Goal: Information Seeking & Learning: Check status

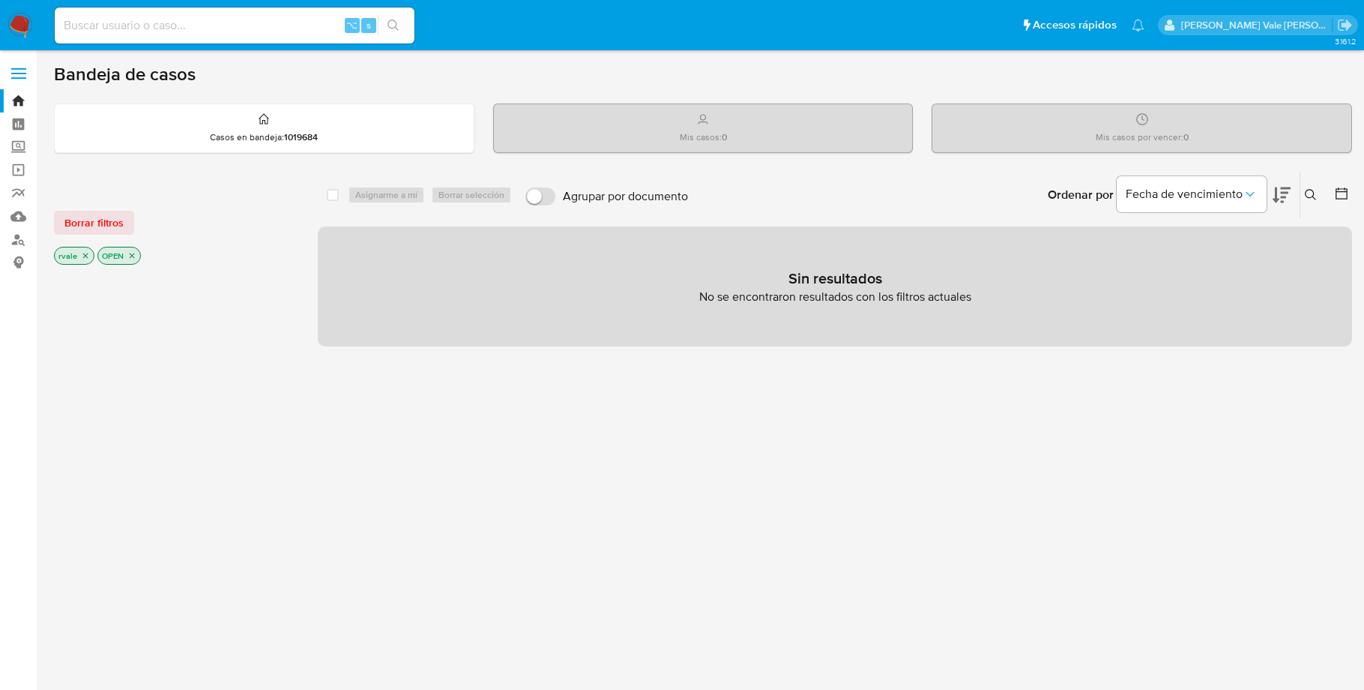
click at [110, 28] on input at bounding box center [235, 25] width 360 height 19
paste input "1457652112"
type input "1457652112"
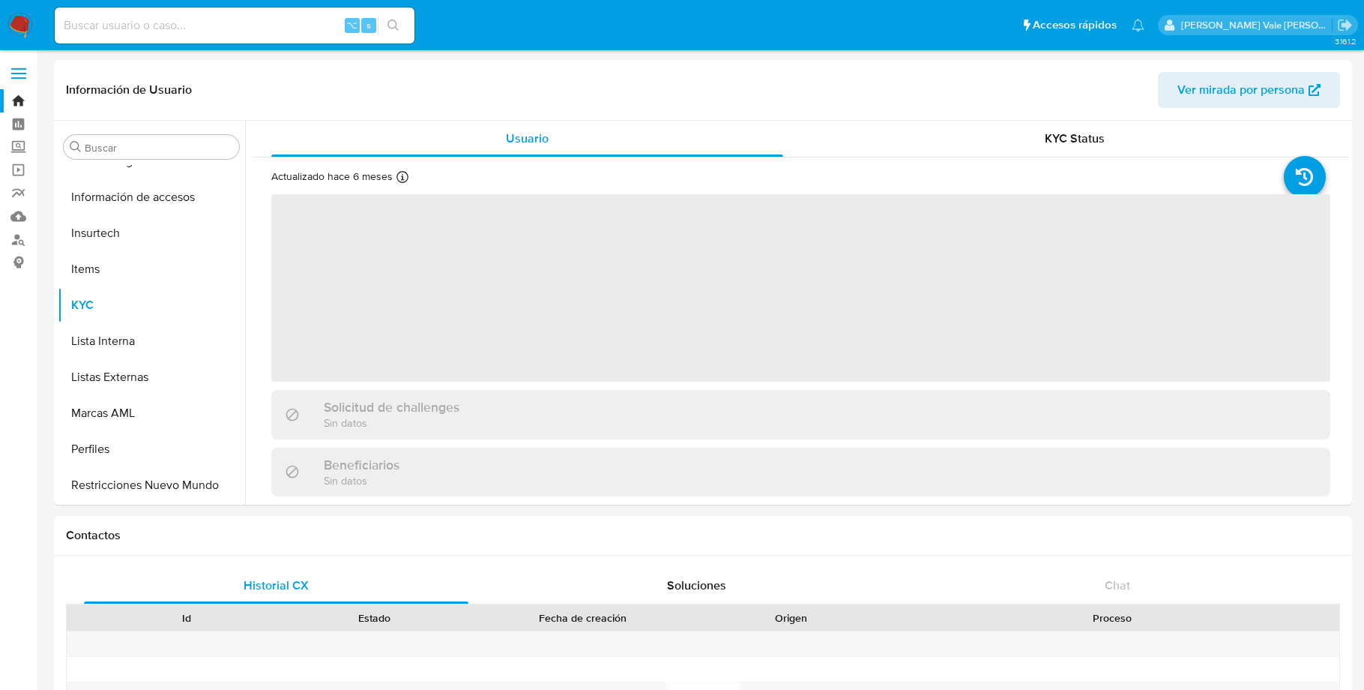
scroll to position [705, 0]
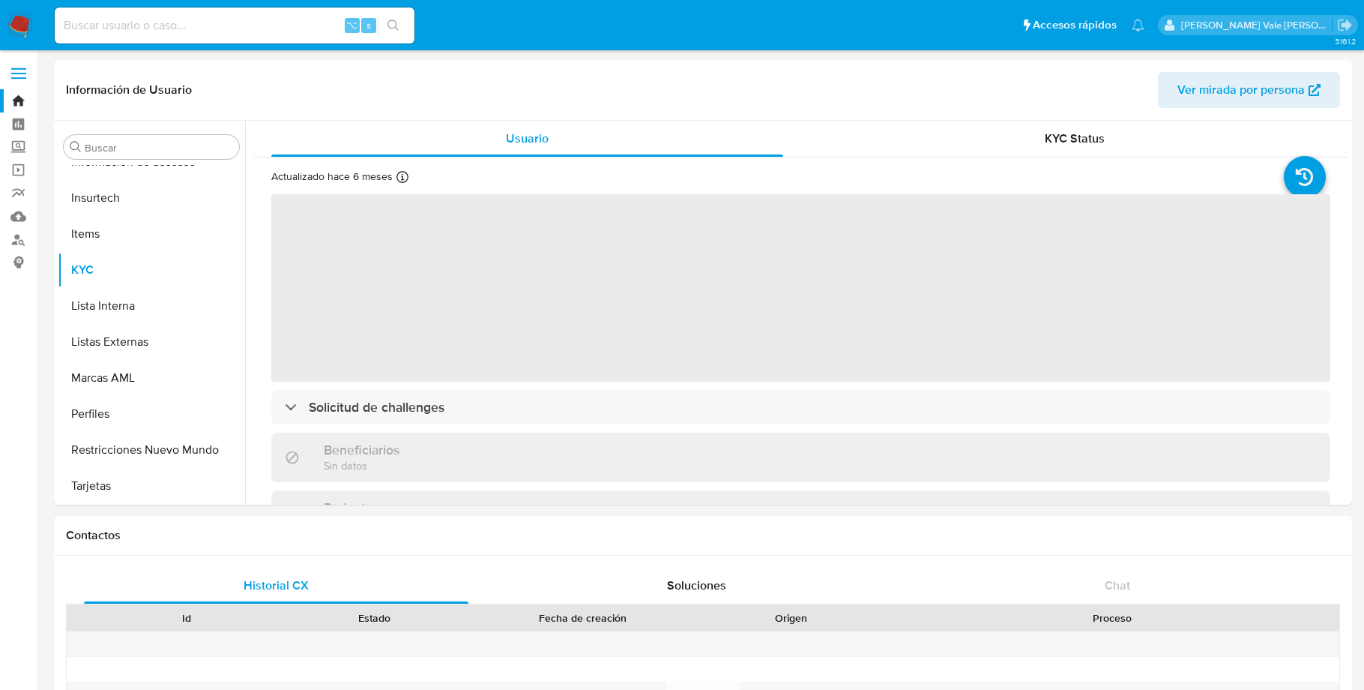
select select "10"
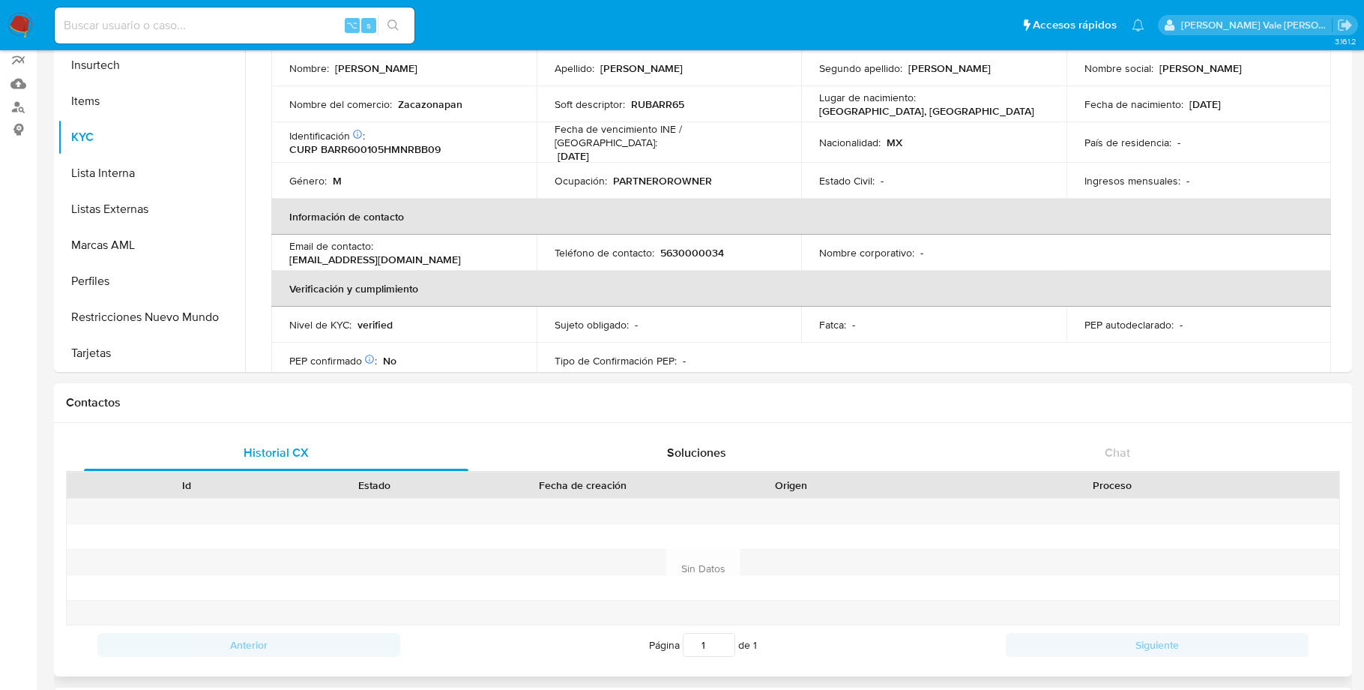
scroll to position [202, 0]
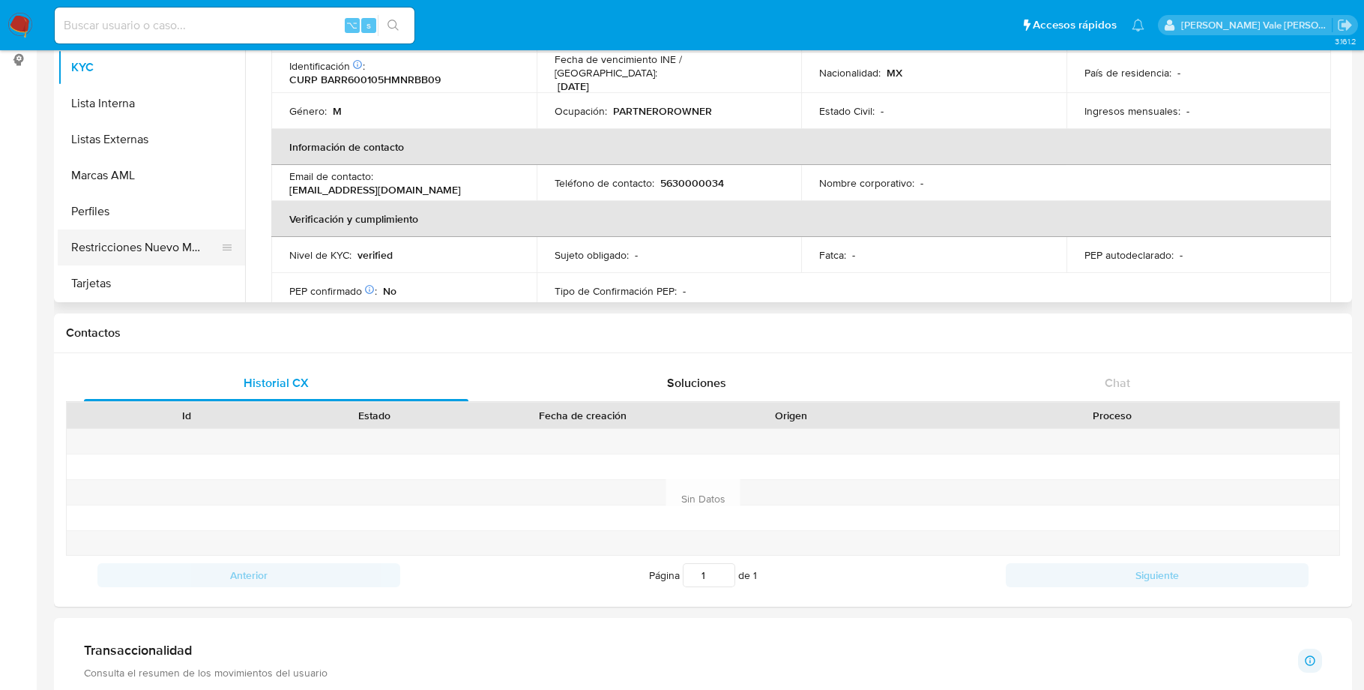
click at [184, 249] on button "Restricciones Nuevo Mundo" at bounding box center [145, 247] width 175 height 36
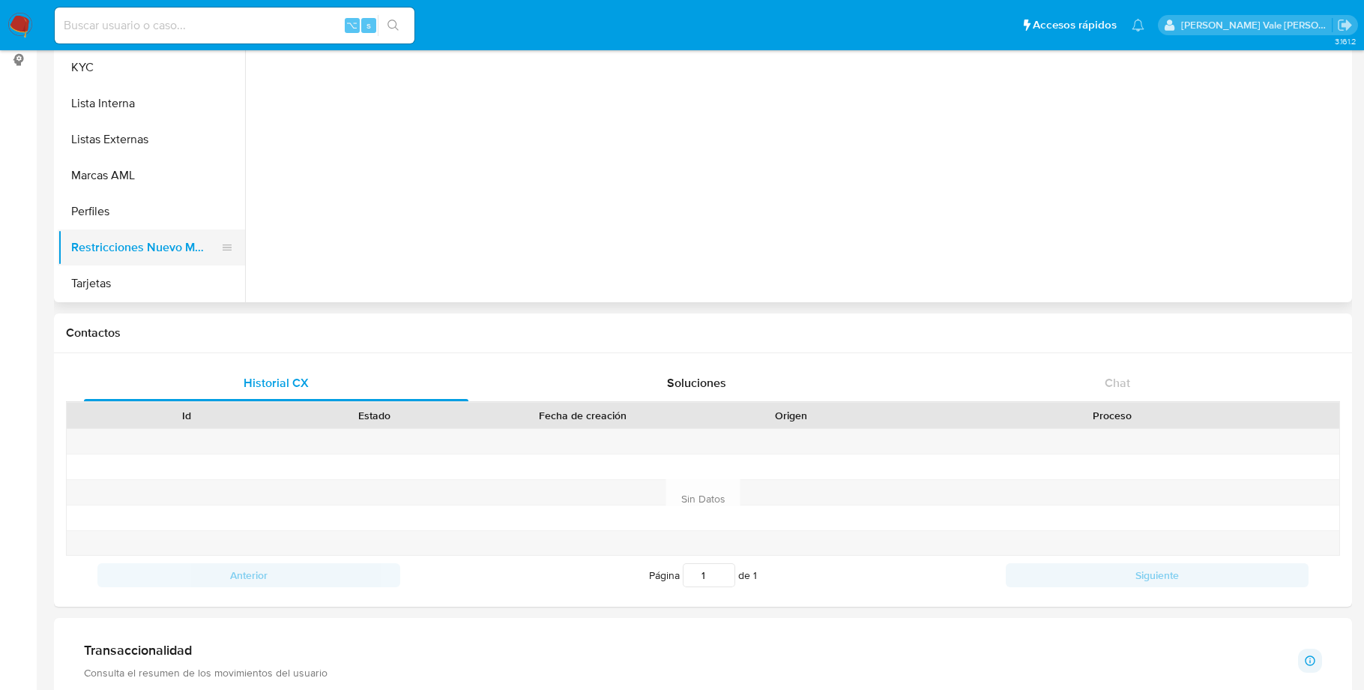
click at [184, 249] on button "Restricciones Nuevo Mundo" at bounding box center [145, 247] width 175 height 36
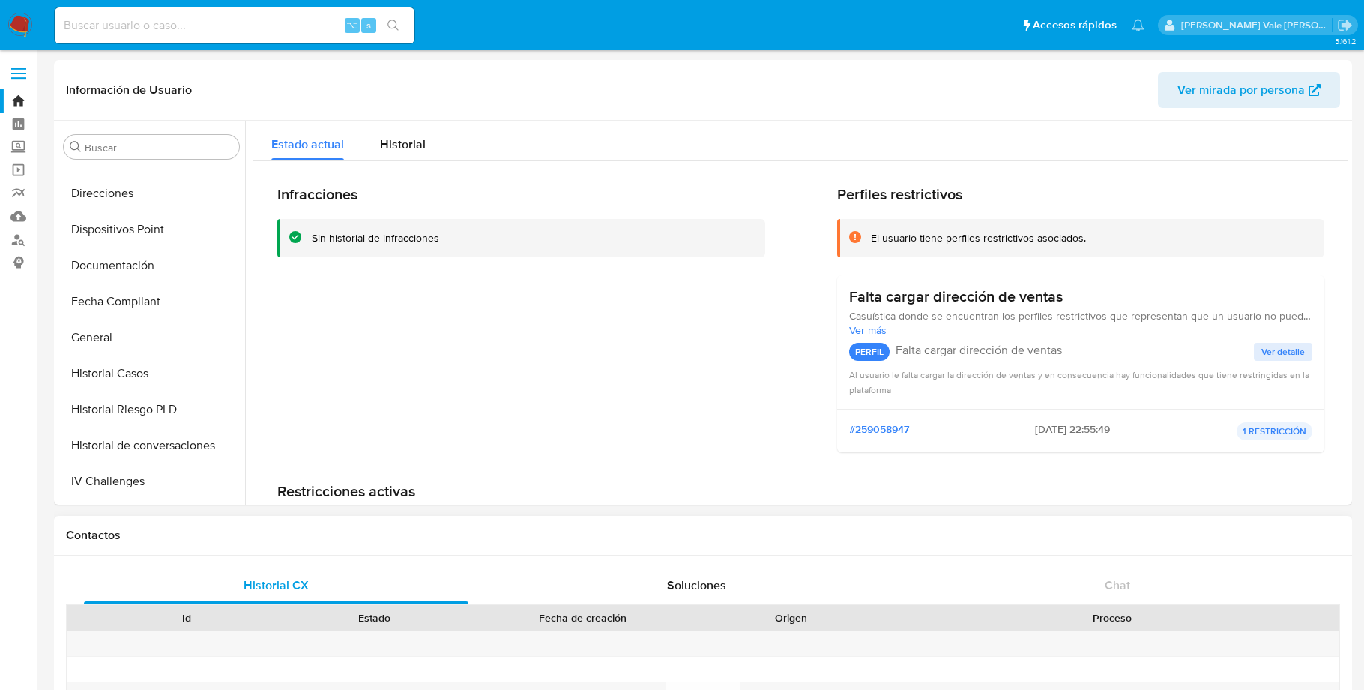
scroll to position [346, 0]
click at [107, 343] on button "General" at bounding box center [145, 341] width 175 height 36
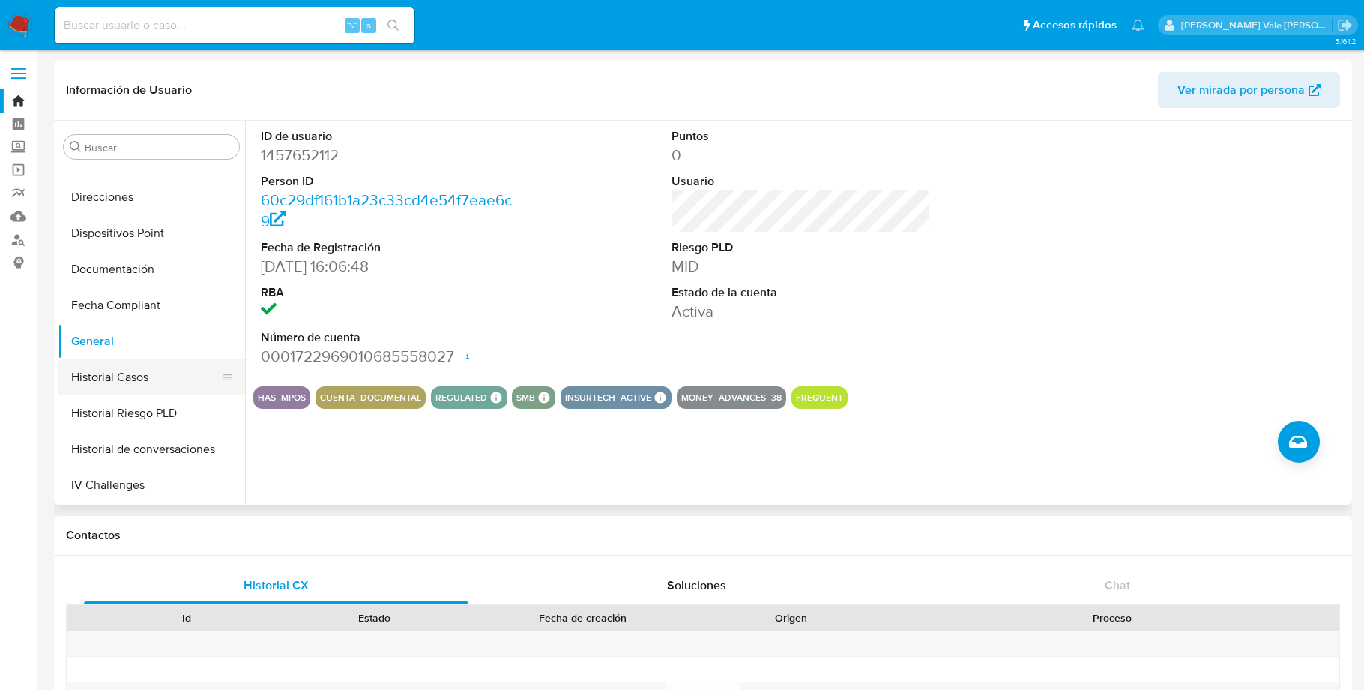
click at [105, 383] on button "Historial Casos" at bounding box center [145, 377] width 175 height 36
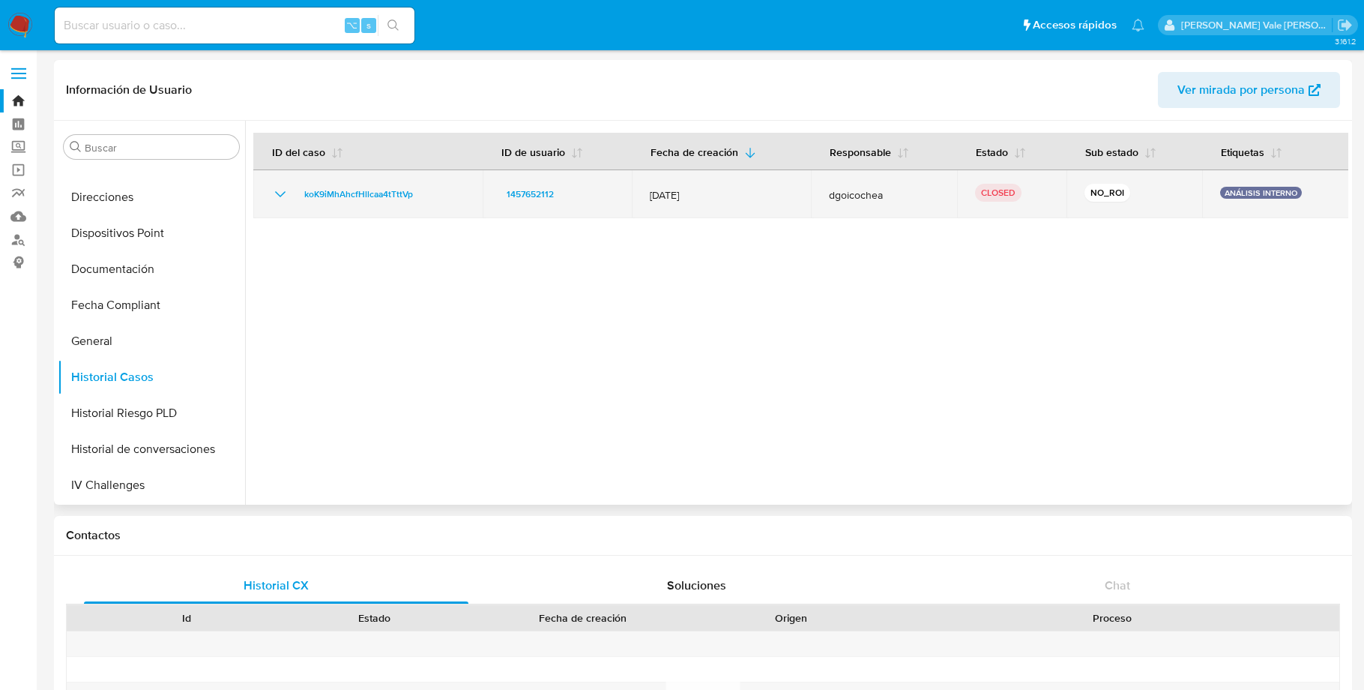
click at [280, 192] on icon "Mostrar/Ocultar" at bounding box center [280, 194] width 18 height 18
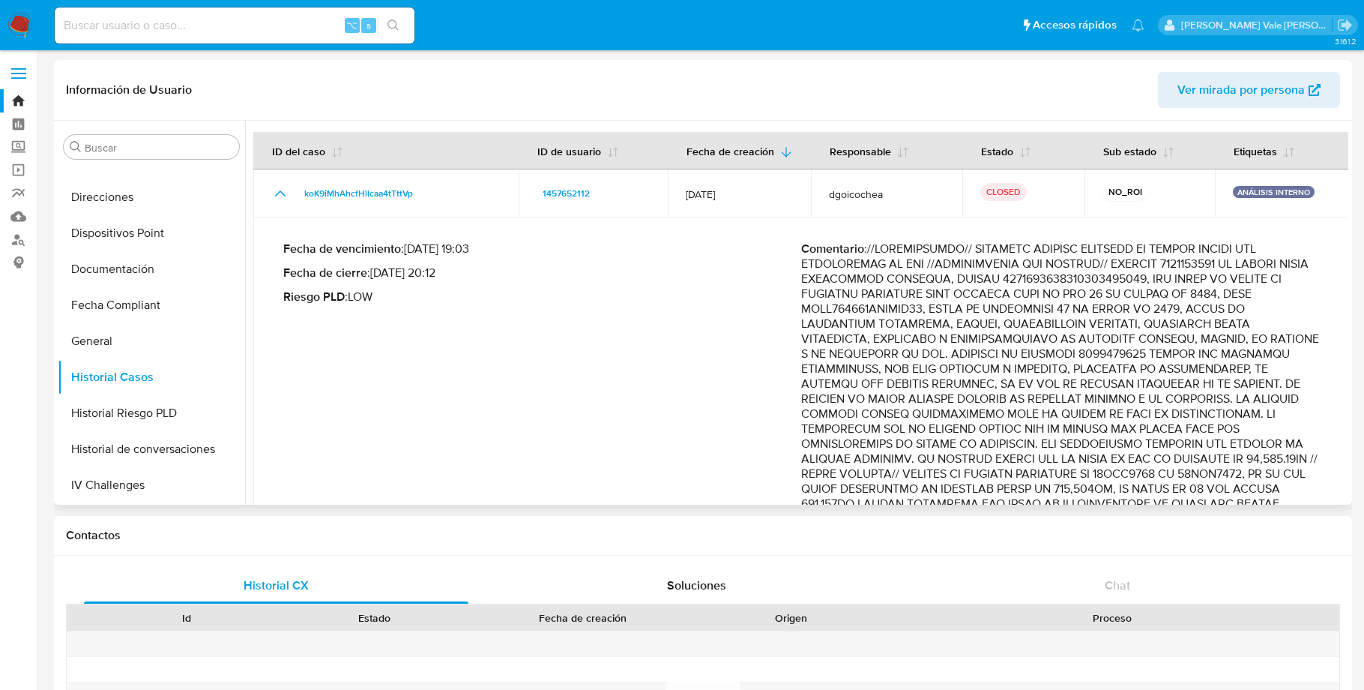
scroll to position [0, 0]
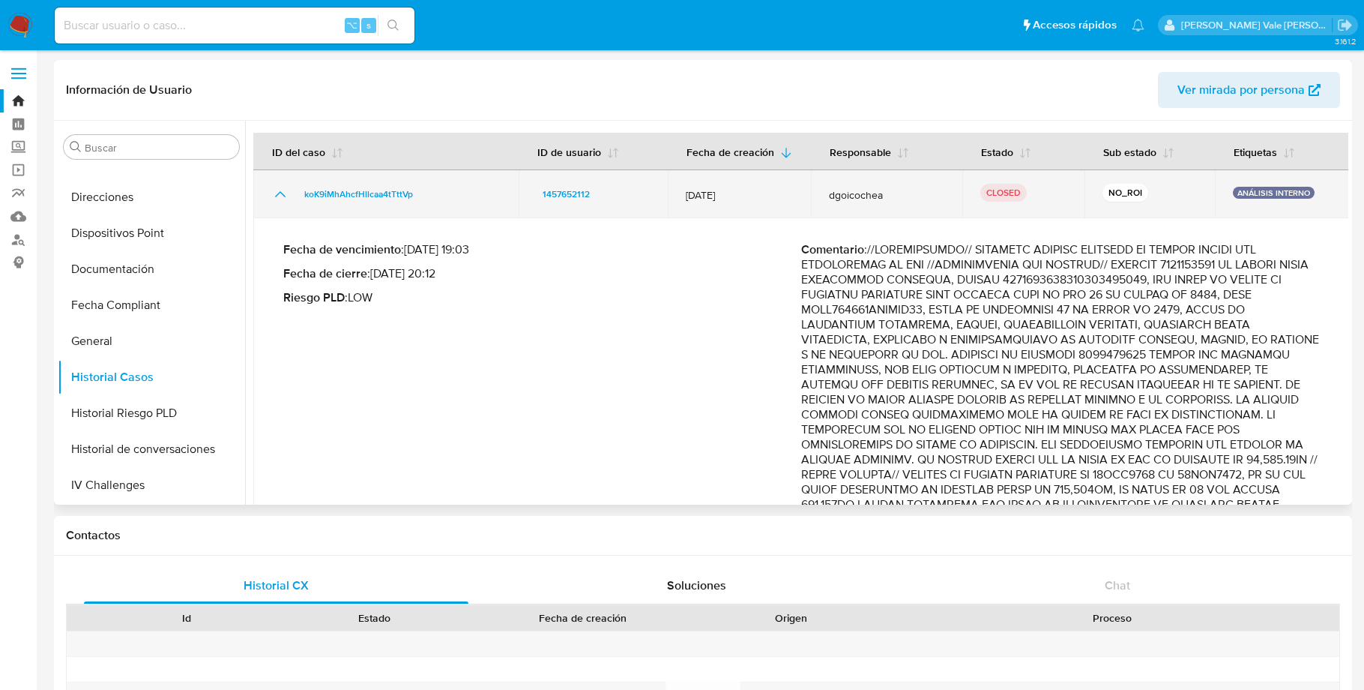
click at [282, 192] on icon "Mostrar/Ocultar" at bounding box center [280, 194] width 18 height 18
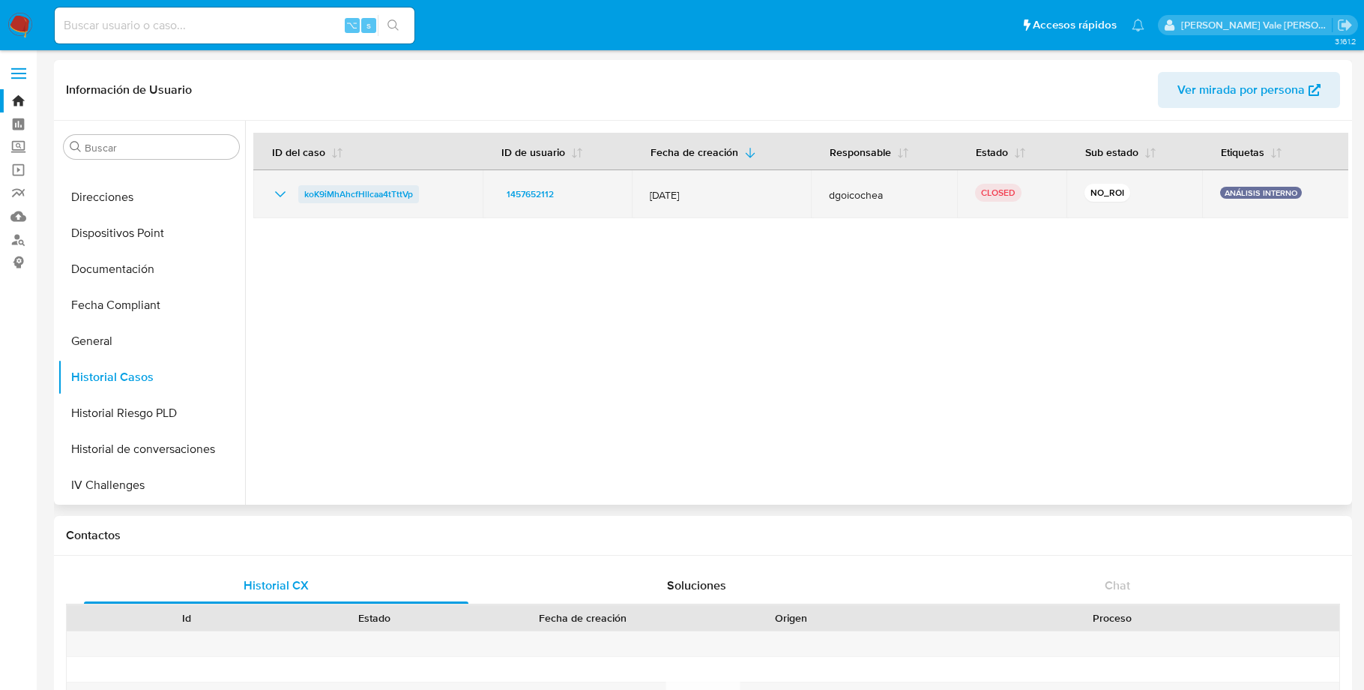
click at [337, 189] on span "koK9iMhAhcfHllcaa4tTttVp" at bounding box center [358, 194] width 109 height 18
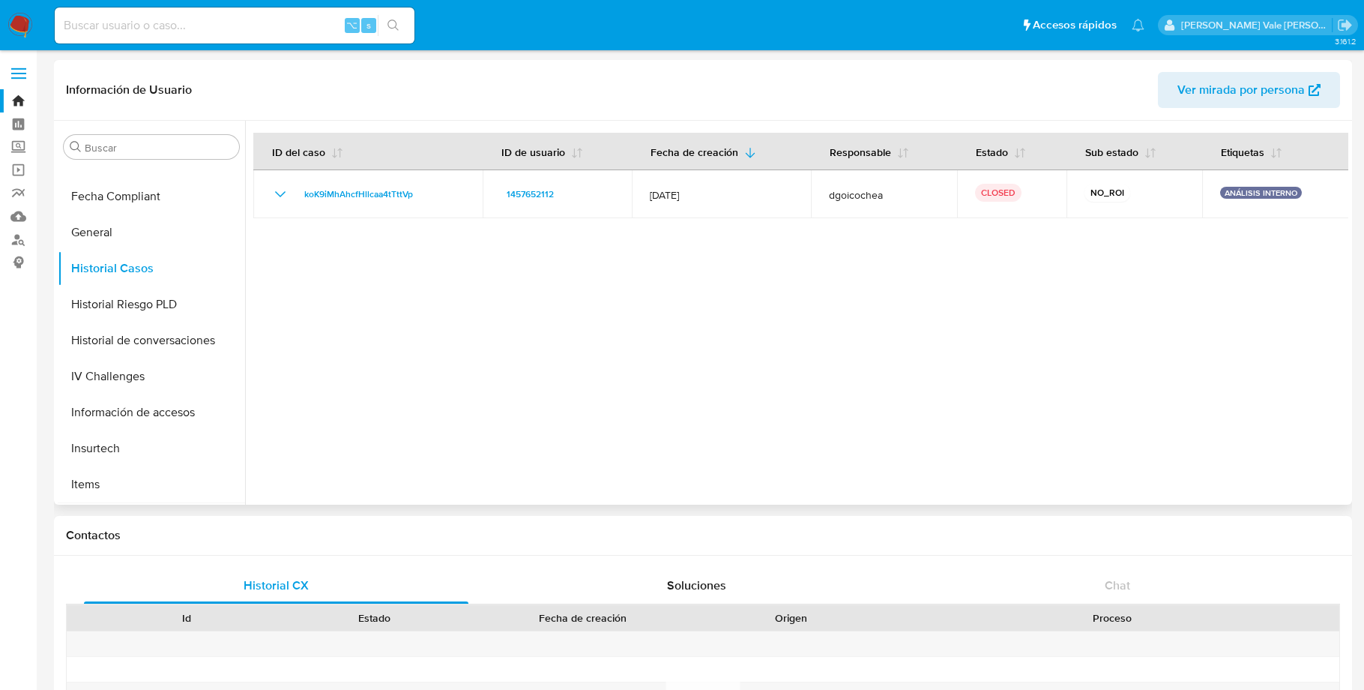
scroll to position [427, 0]
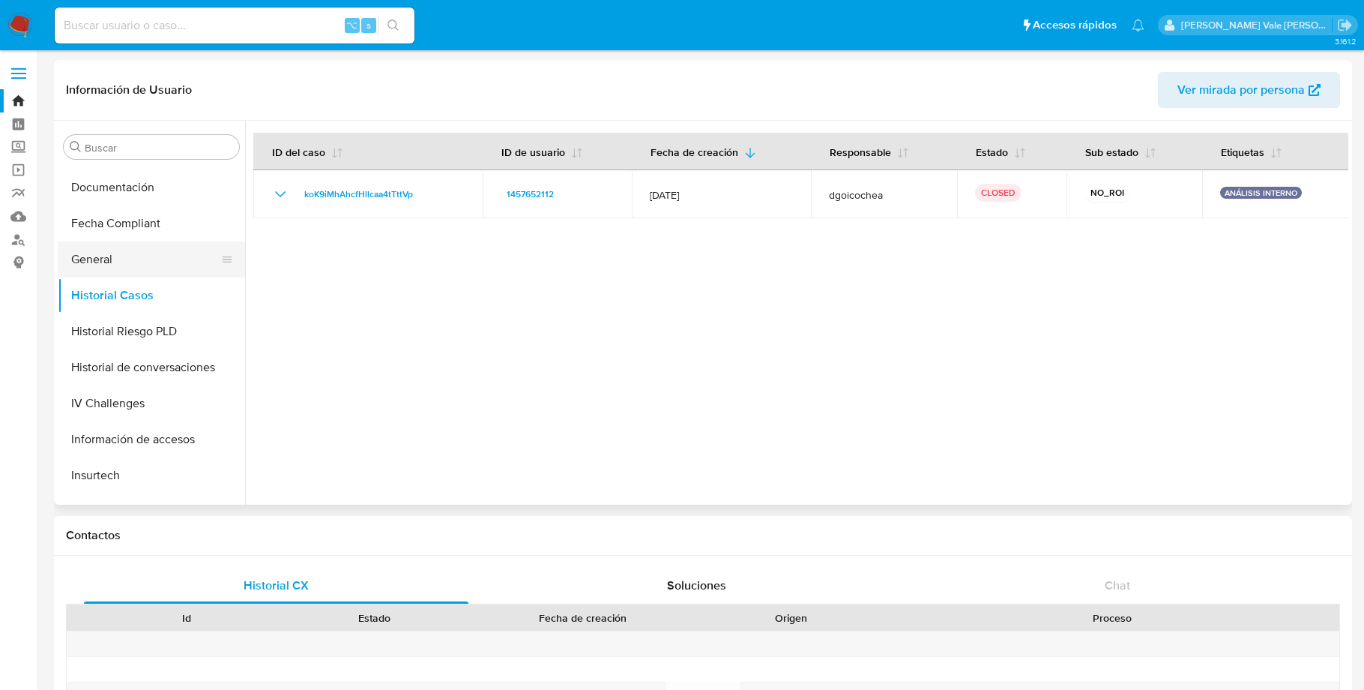
click at [104, 259] on button "General" at bounding box center [145, 259] width 175 height 36
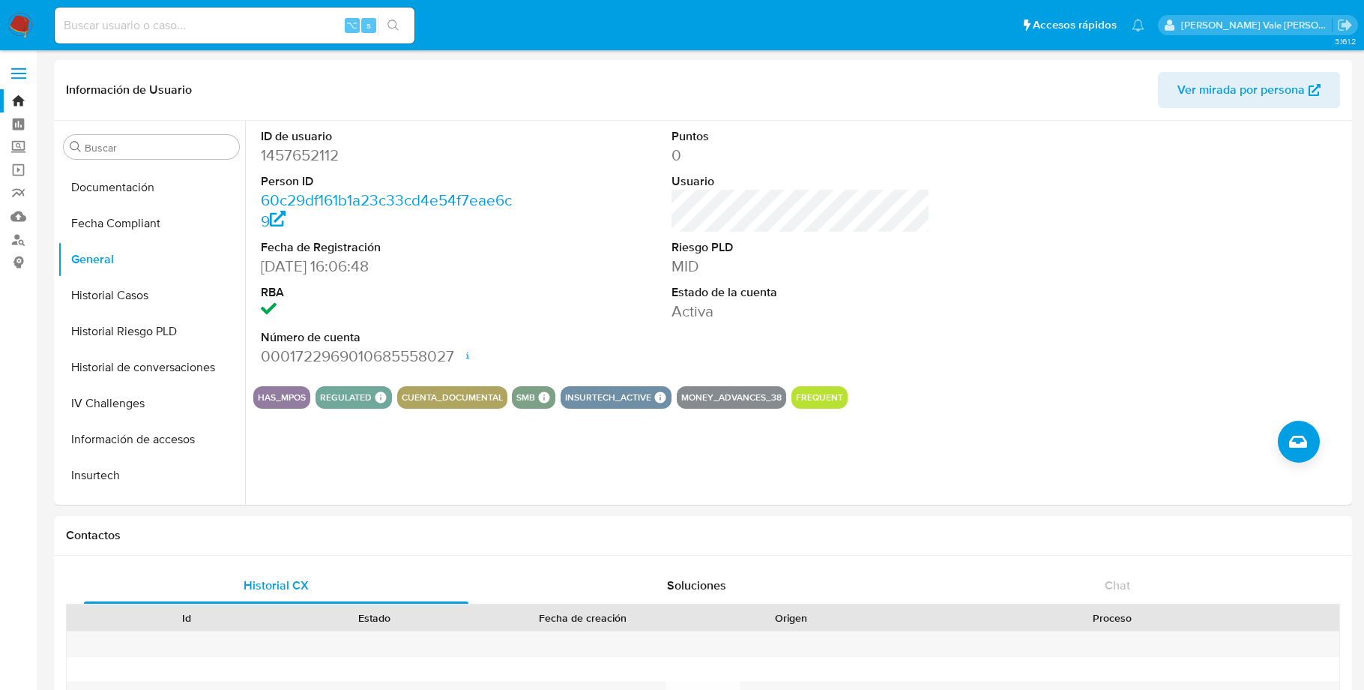
click at [138, 34] on input at bounding box center [235, 25] width 360 height 19
paste input "721169640"
type input "721169640"
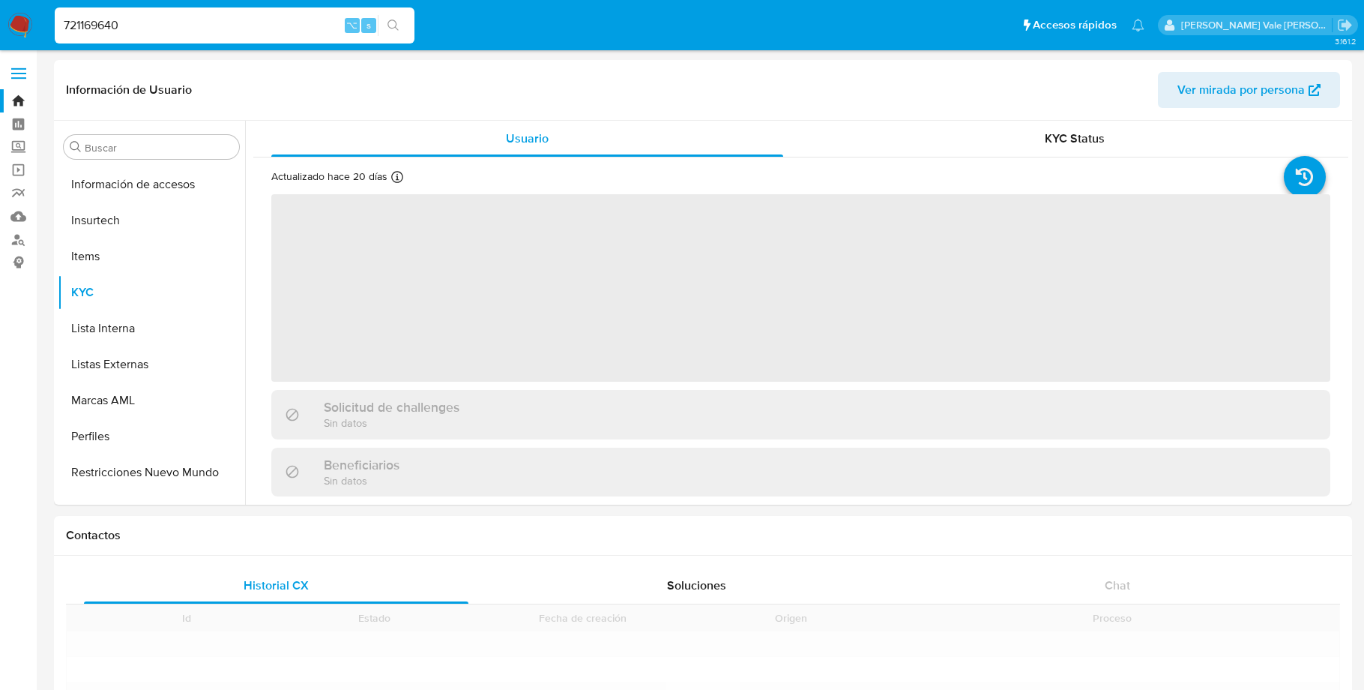
scroll to position [705, 0]
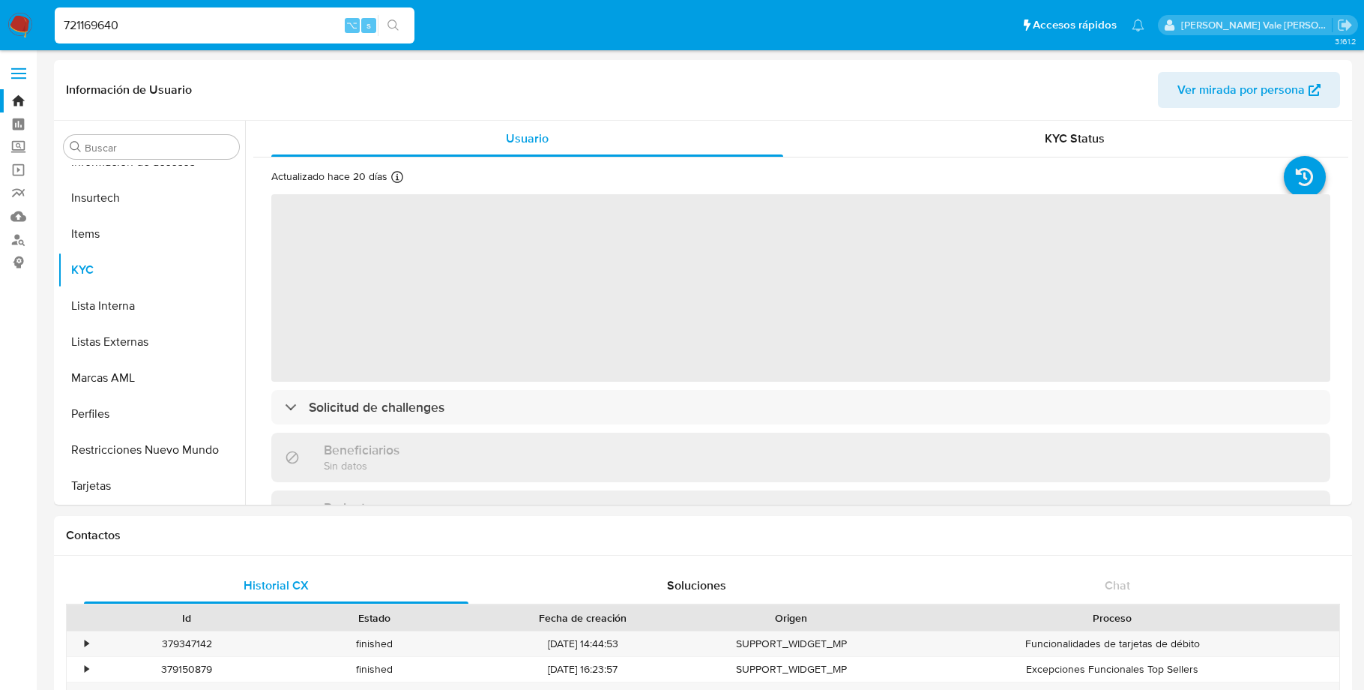
select select "10"
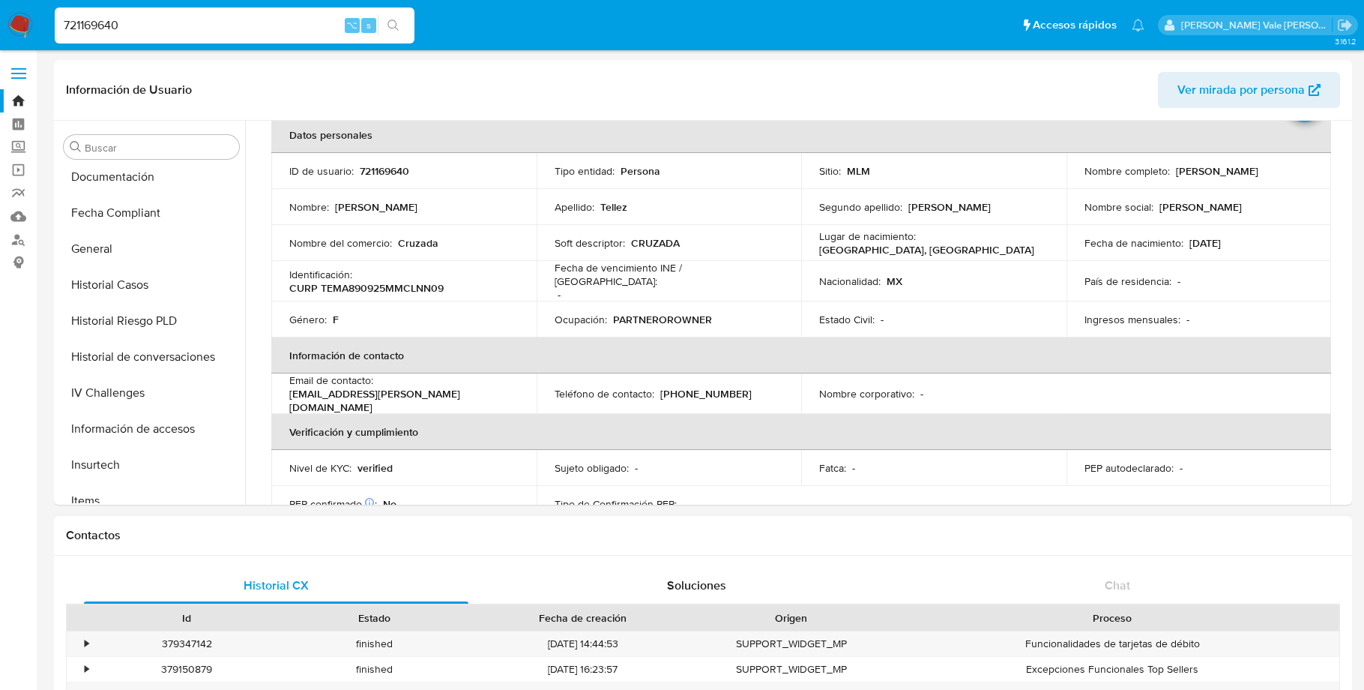
scroll to position [426, 0]
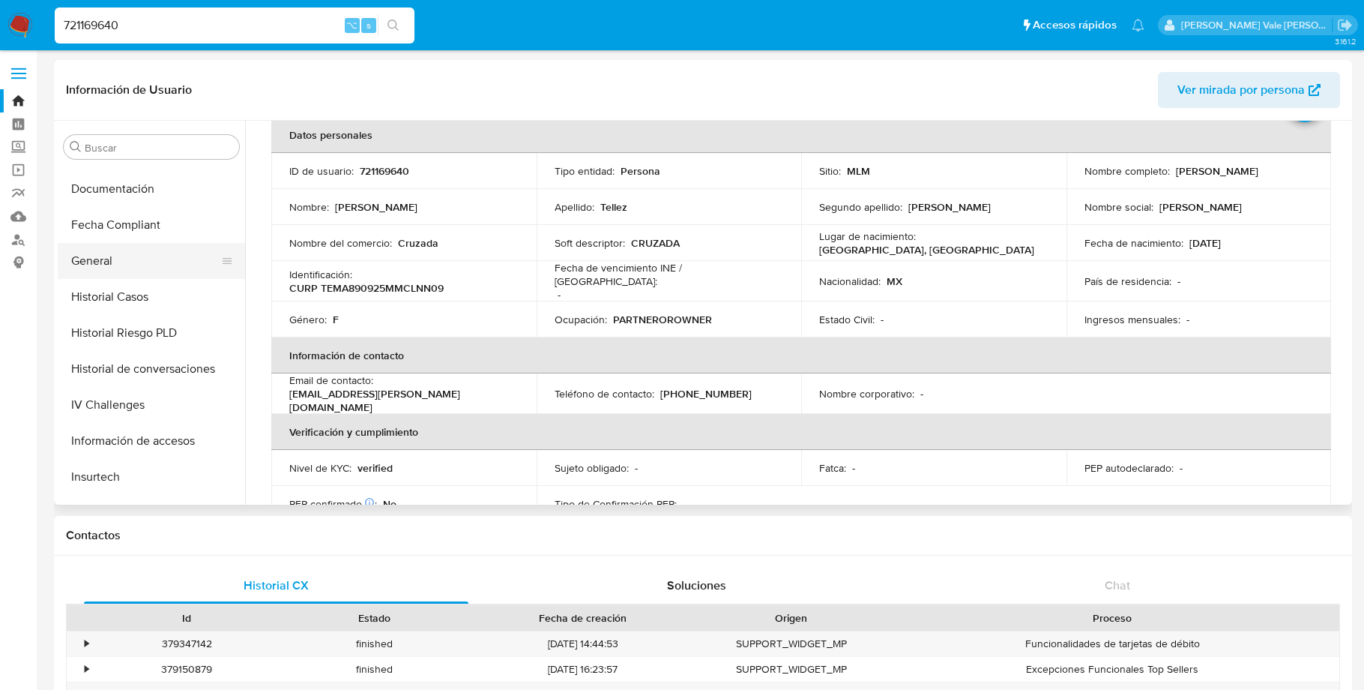
click at [112, 263] on button "General" at bounding box center [145, 261] width 175 height 36
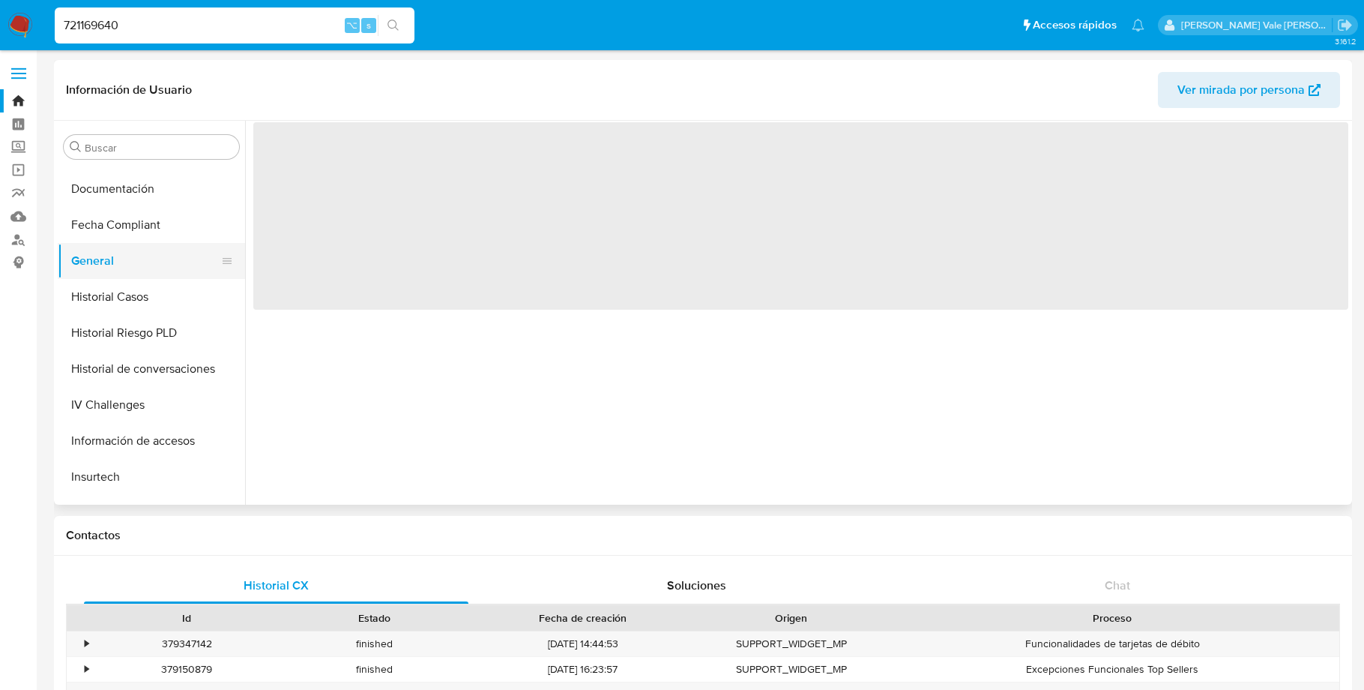
click at [112, 263] on button "General" at bounding box center [145, 261] width 175 height 36
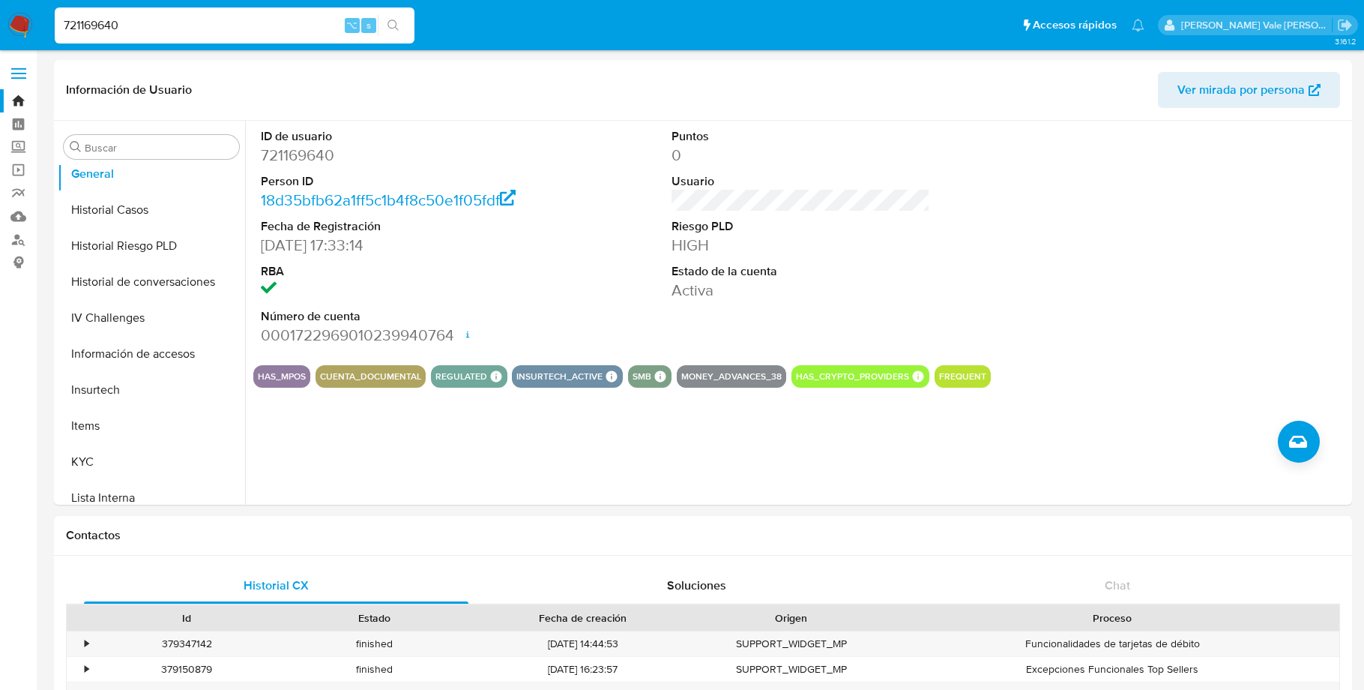
scroll to position [513, 0]
click at [92, 459] on button "KYC" at bounding box center [145, 461] width 175 height 36
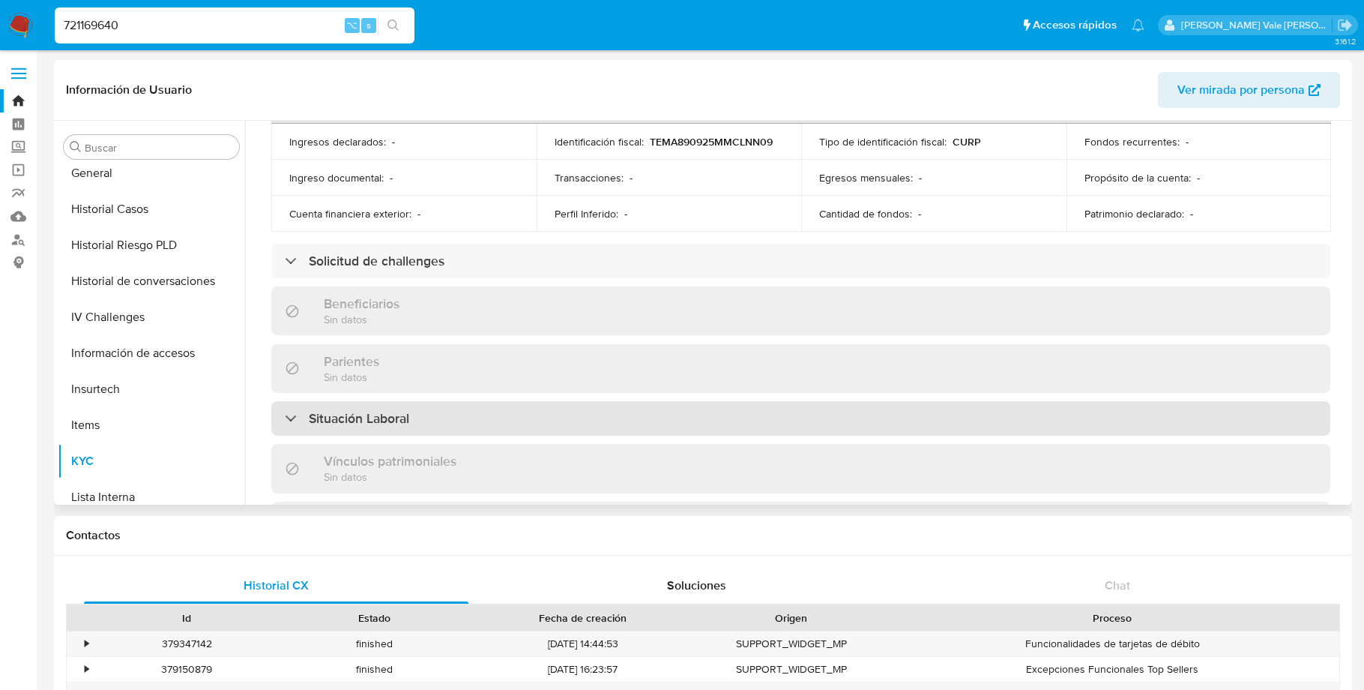
scroll to position [445, 0]
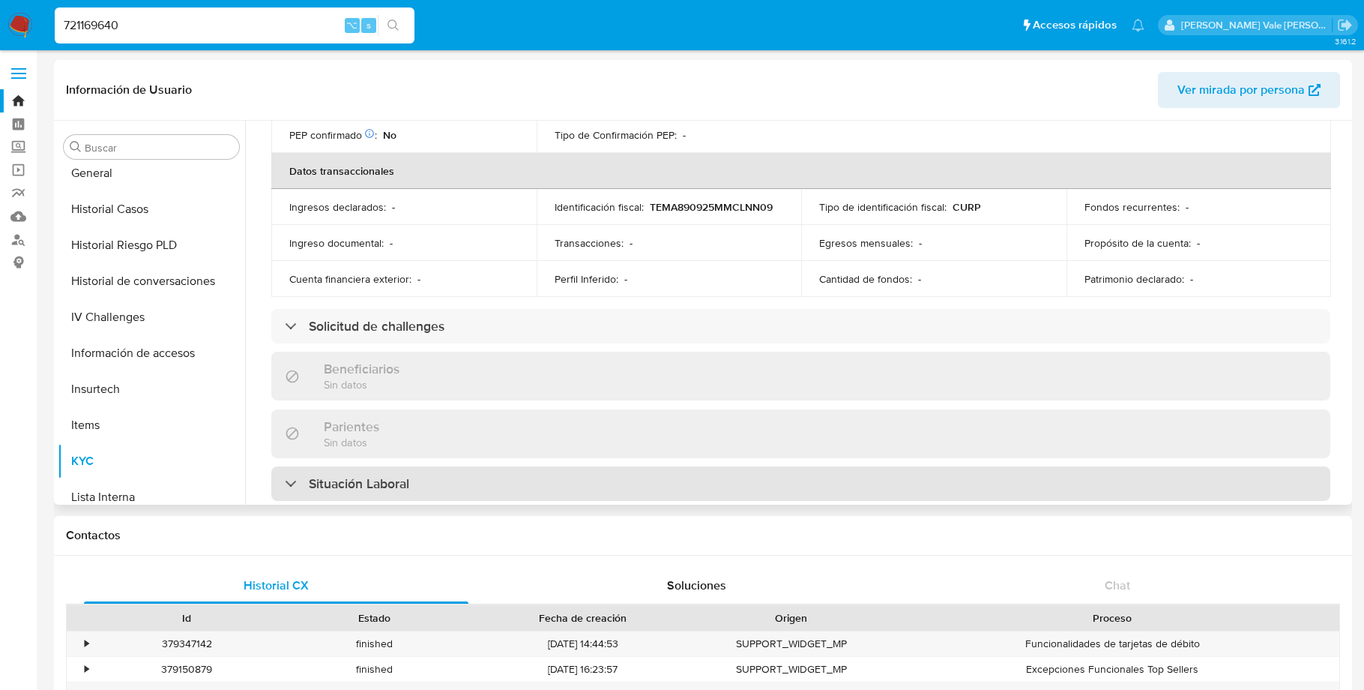
click at [285, 483] on div at bounding box center [285, 483] width 0 height 0
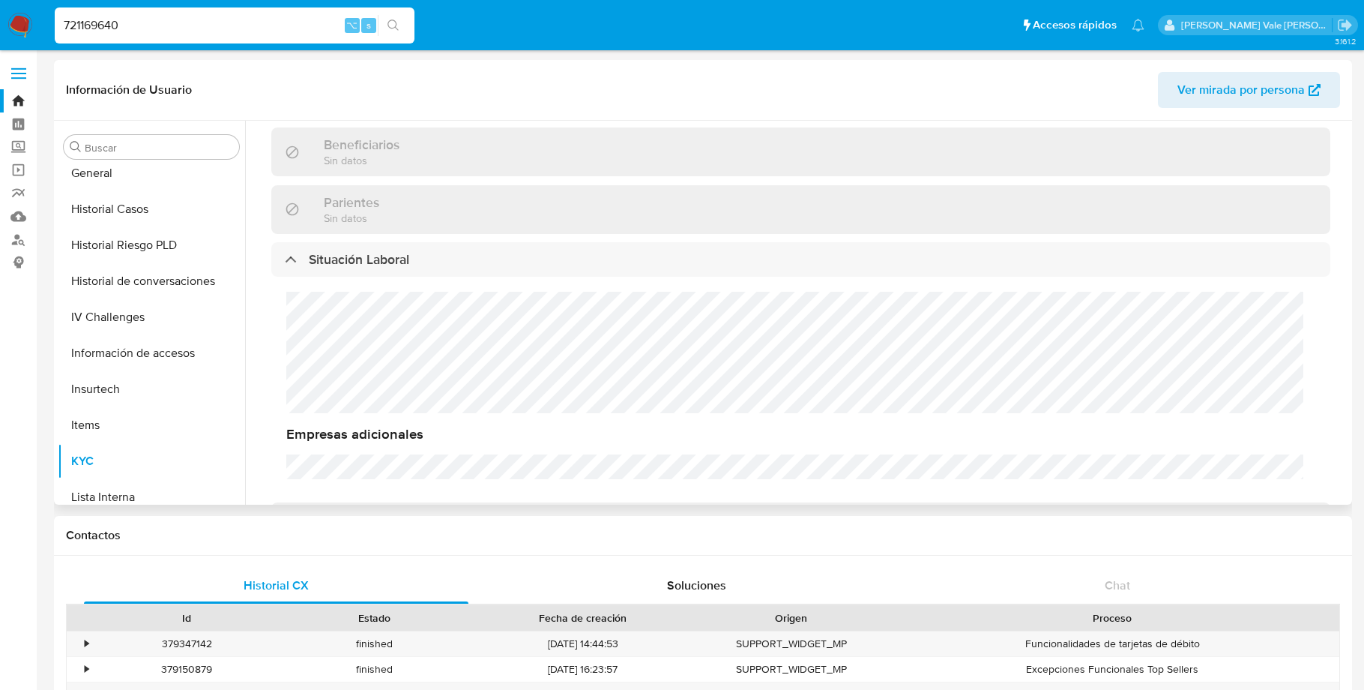
scroll to position [670, 0]
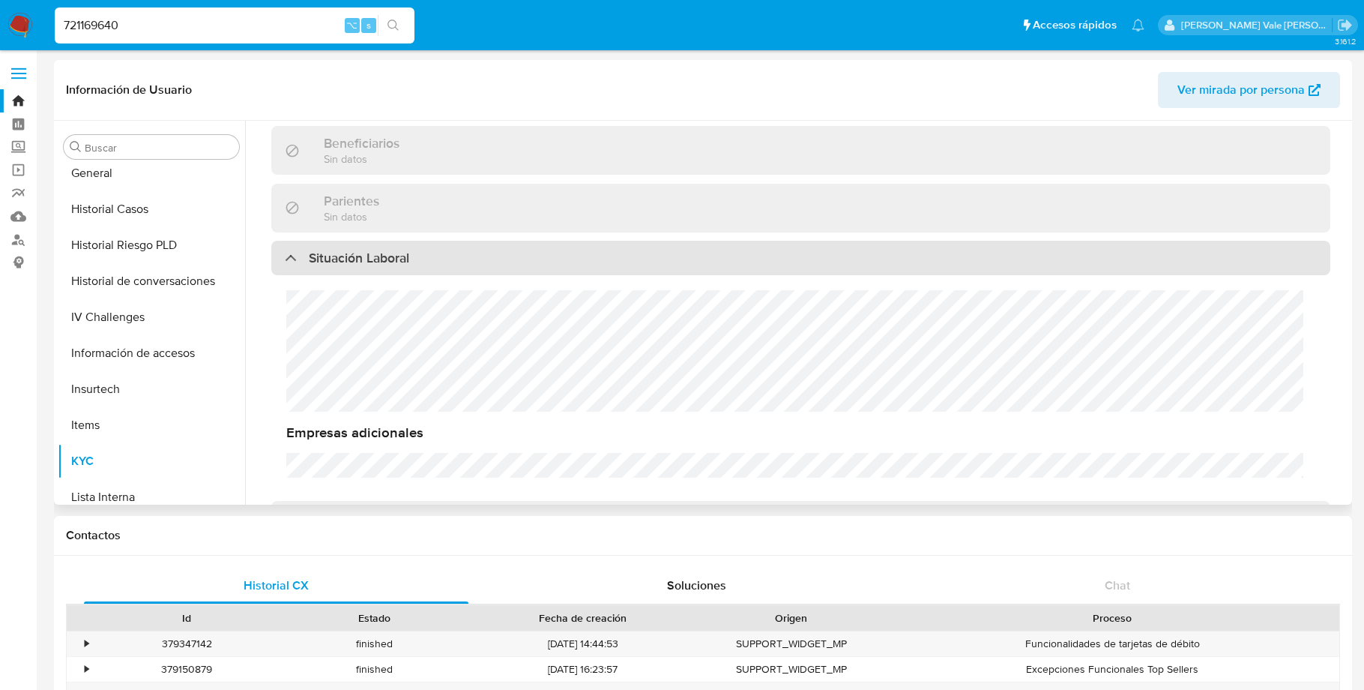
click at [285, 257] on div at bounding box center [285, 257] width 0 height 0
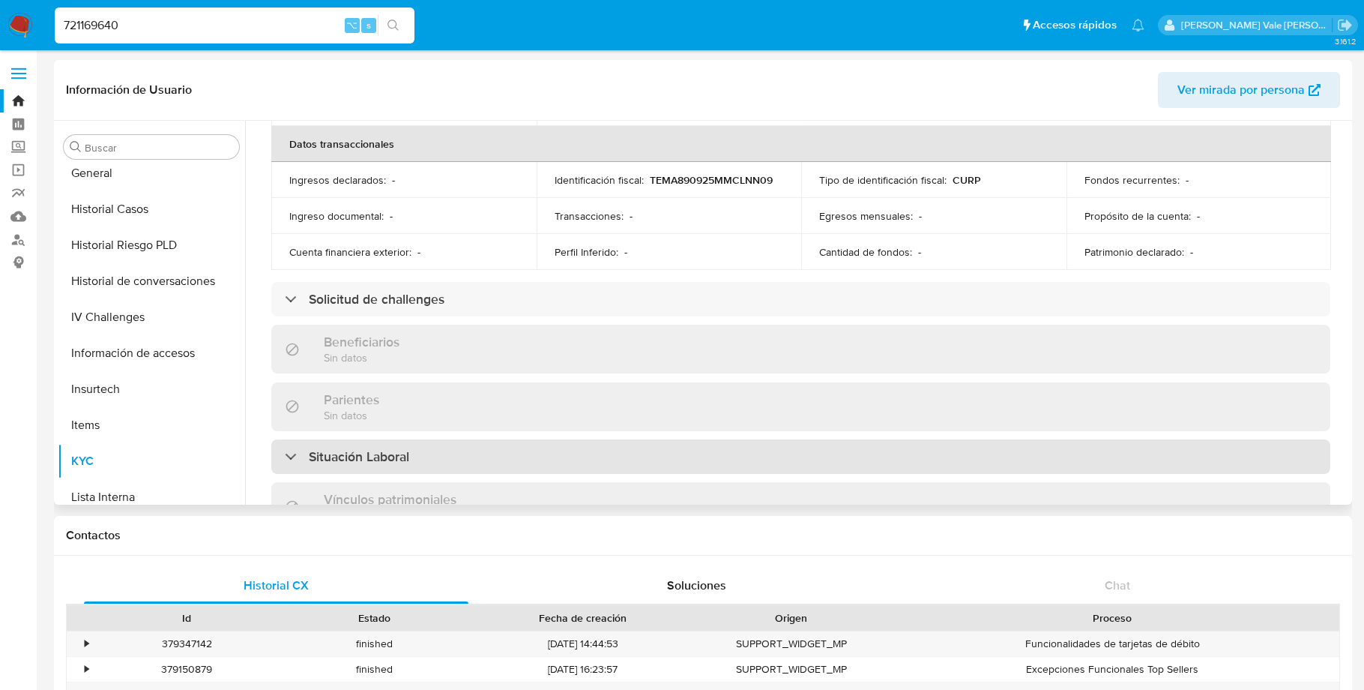
scroll to position [454, 0]
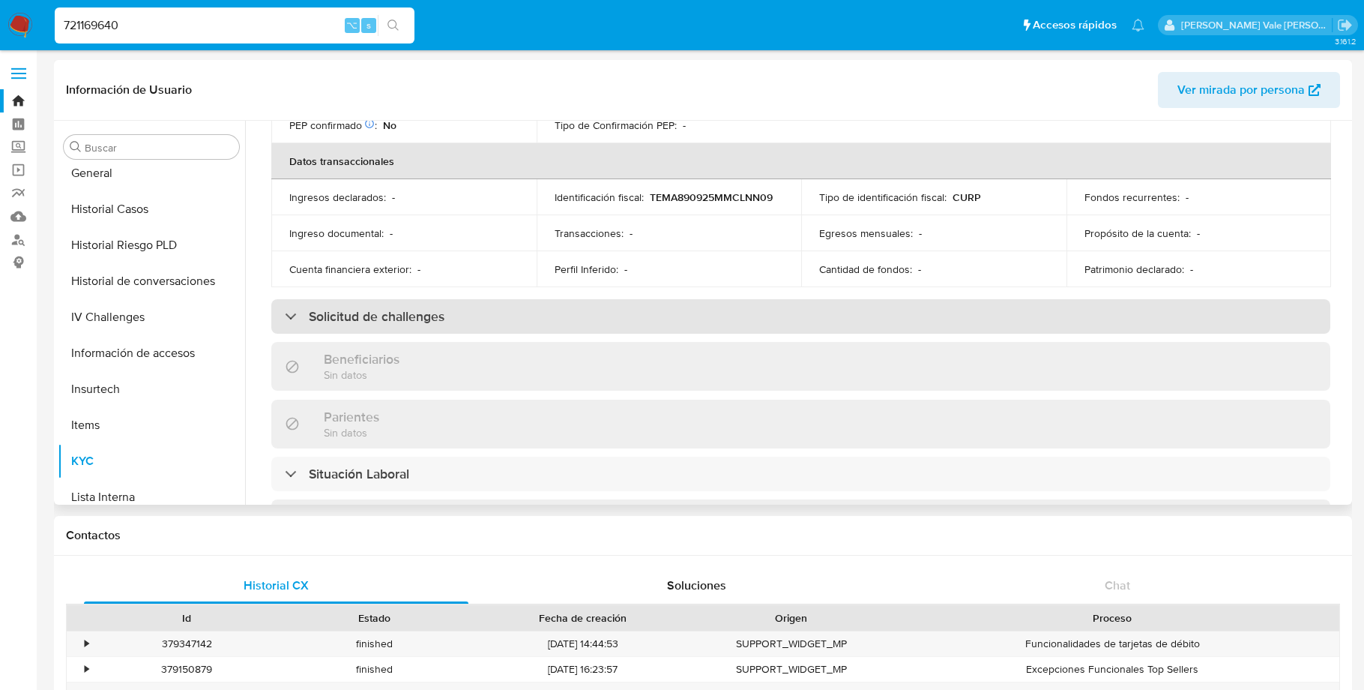
click at [291, 308] on div "Solicitud de challenges" at bounding box center [365, 316] width 160 height 16
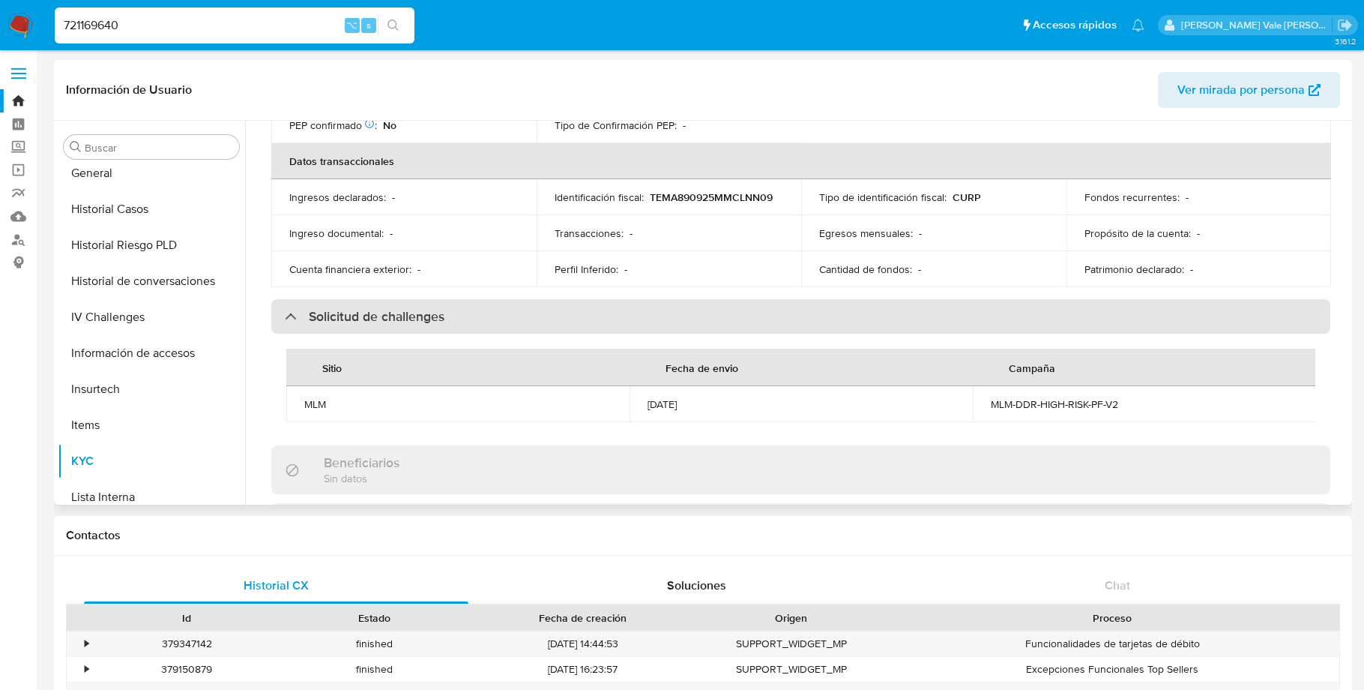
click at [292, 308] on div "Solicitud de challenges" at bounding box center [365, 316] width 160 height 16
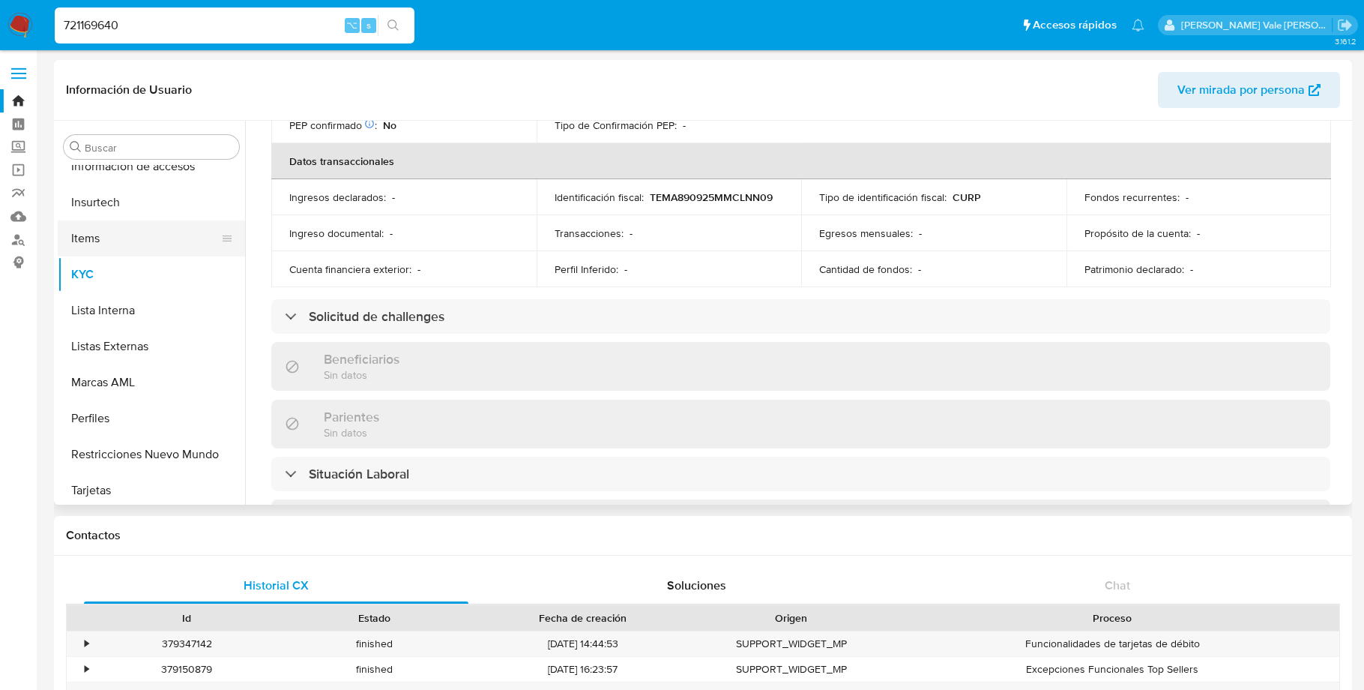
scroll to position [705, 0]
click at [171, 444] on button "Restricciones Nuevo Mundo" at bounding box center [145, 450] width 175 height 36
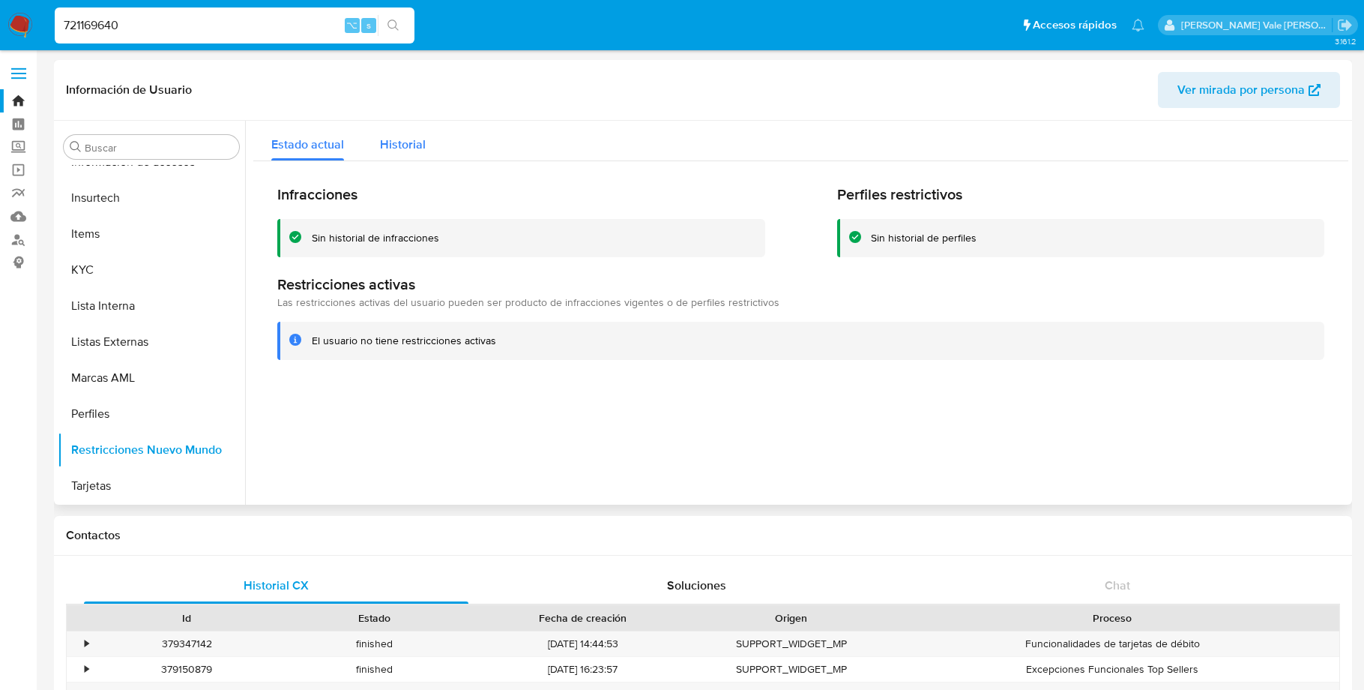
click at [415, 139] on span "Historial" at bounding box center [403, 144] width 46 height 17
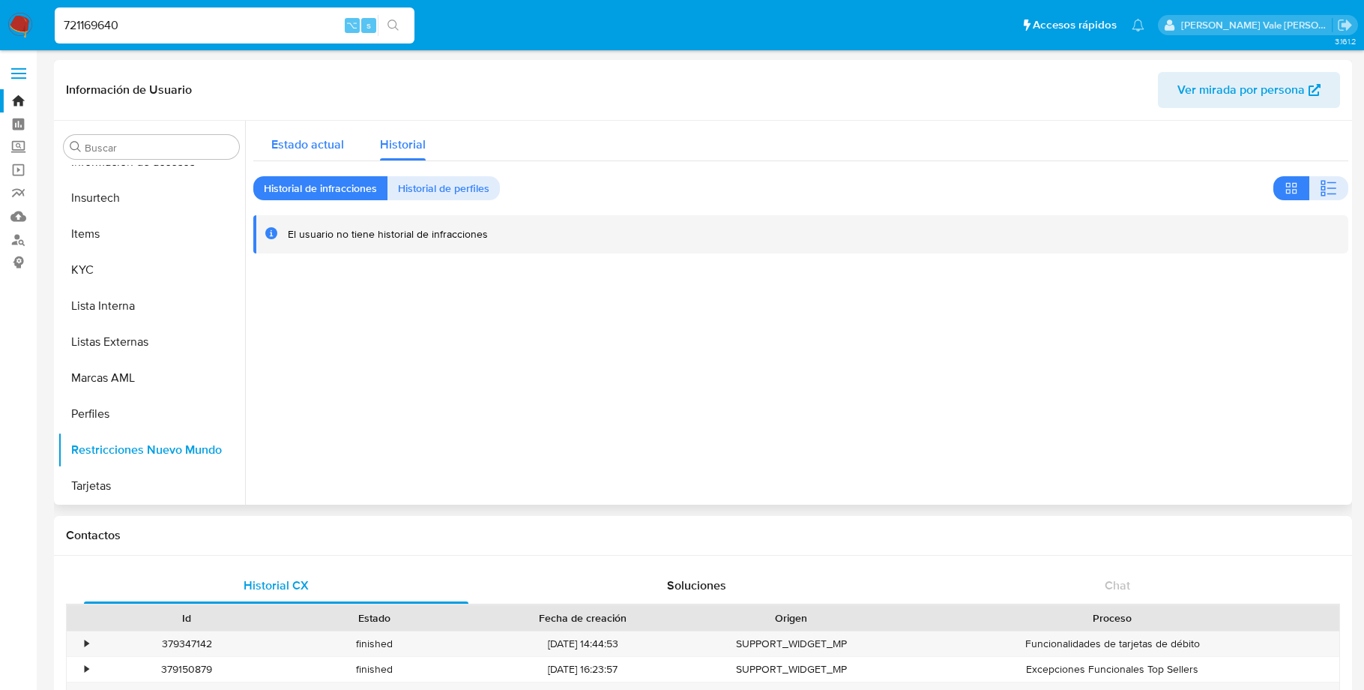
click at [315, 142] on span "Estado actual" at bounding box center [307, 144] width 73 height 17
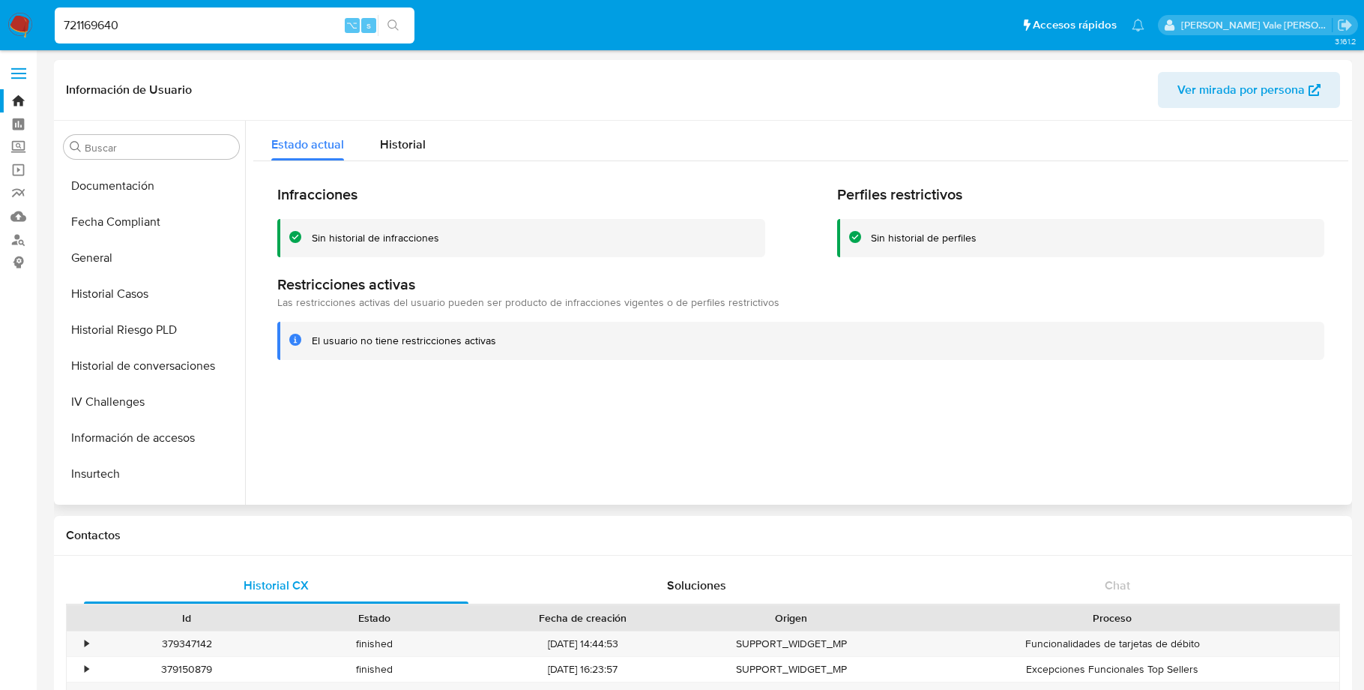
scroll to position [397, 0]
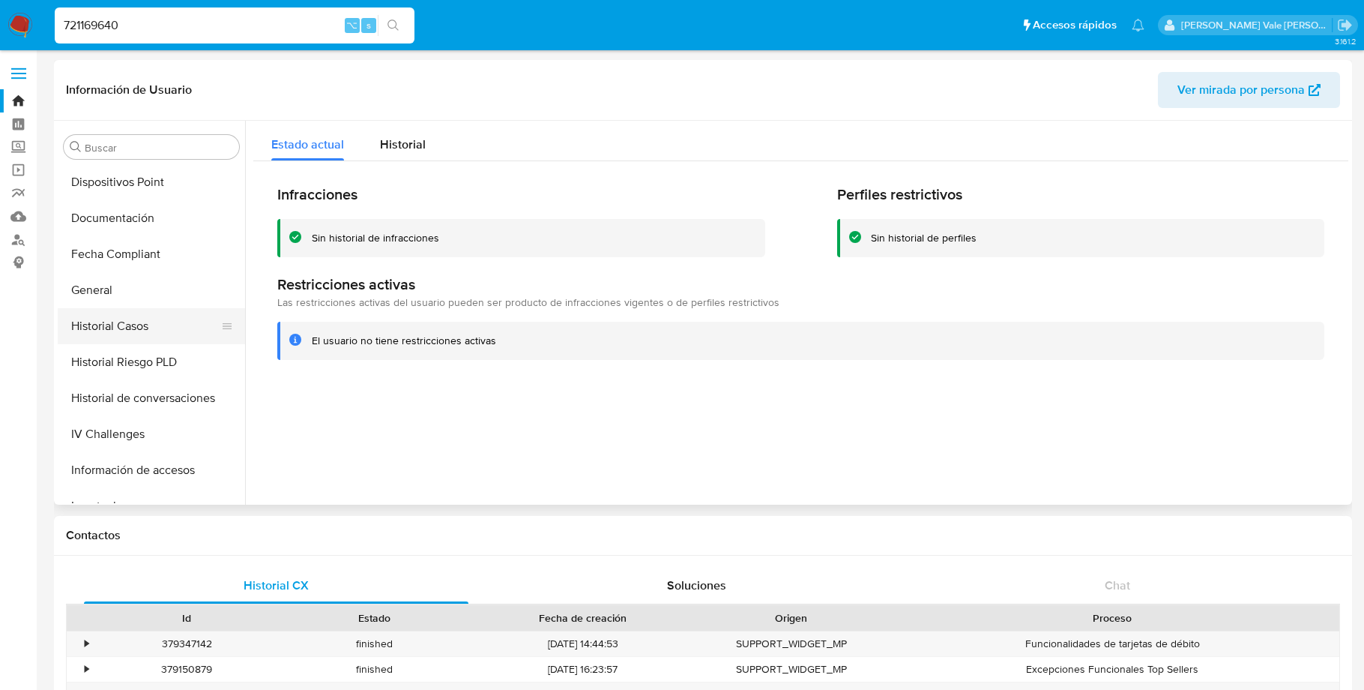
click at [112, 323] on button "Historial Casos" at bounding box center [145, 326] width 175 height 36
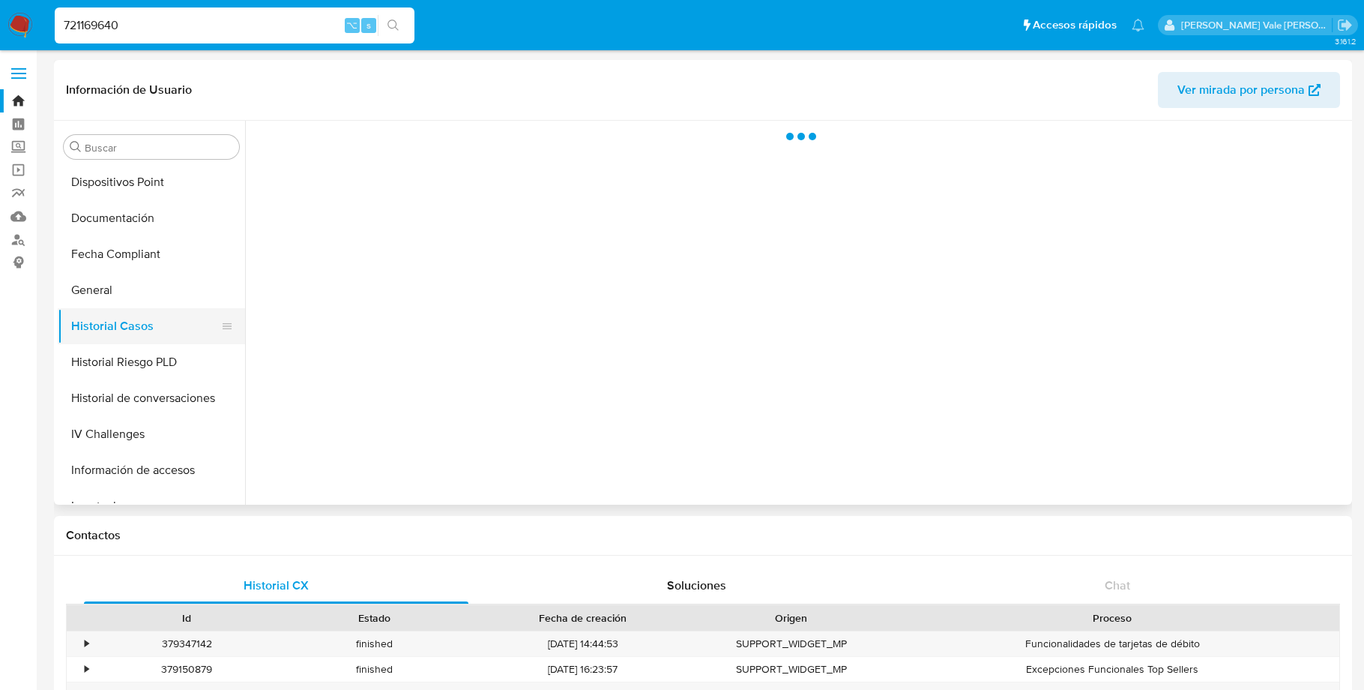
click at [112, 323] on button "Historial Casos" at bounding box center [145, 326] width 175 height 36
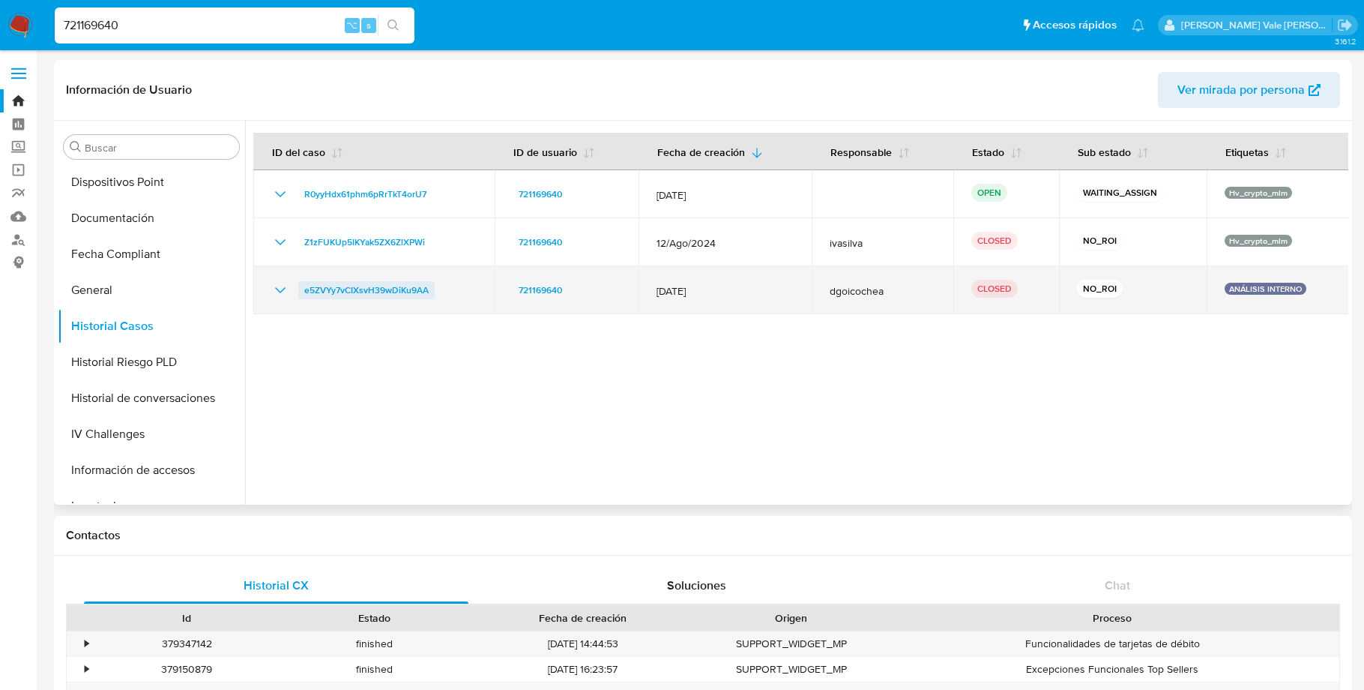
click at [328, 289] on span "e5ZVYy7vCIXsvH39wDiKu9AA" at bounding box center [366, 290] width 124 height 18
click at [406, 291] on span "e5ZVYy7vCIXsvH39wDiKu9AA" at bounding box center [366, 290] width 124 height 18
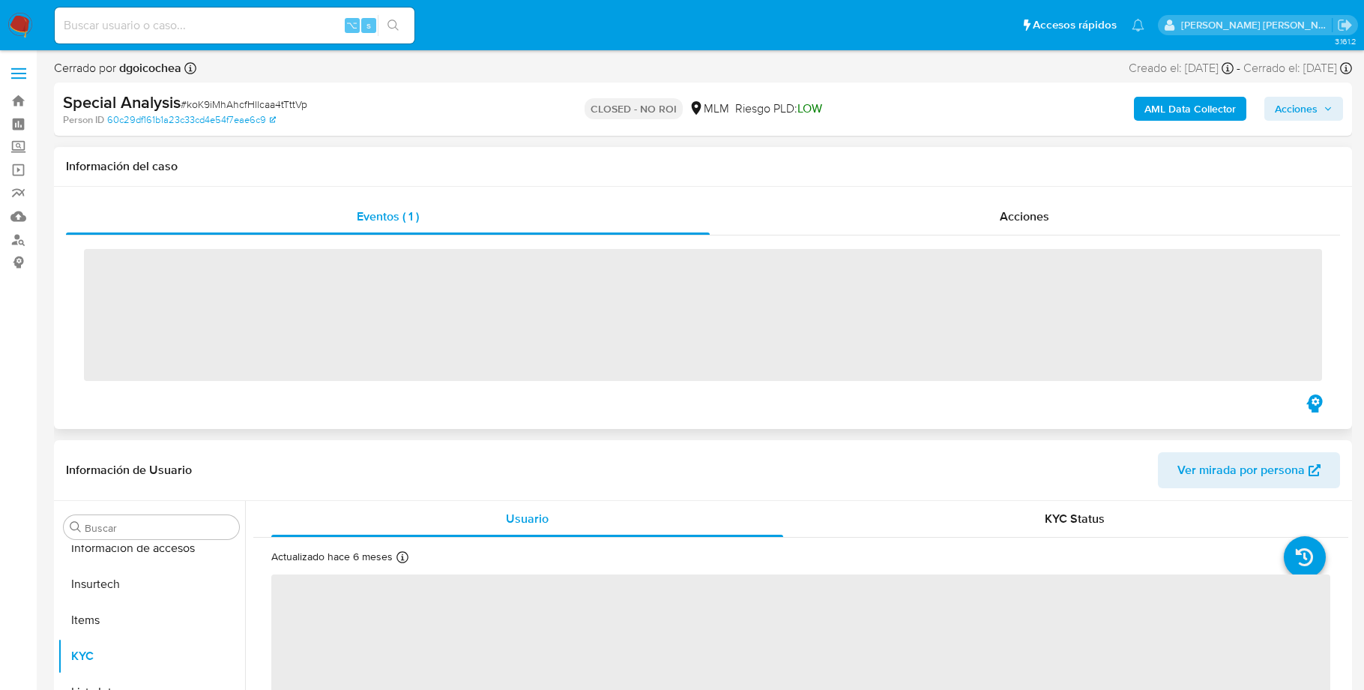
scroll to position [705, 0]
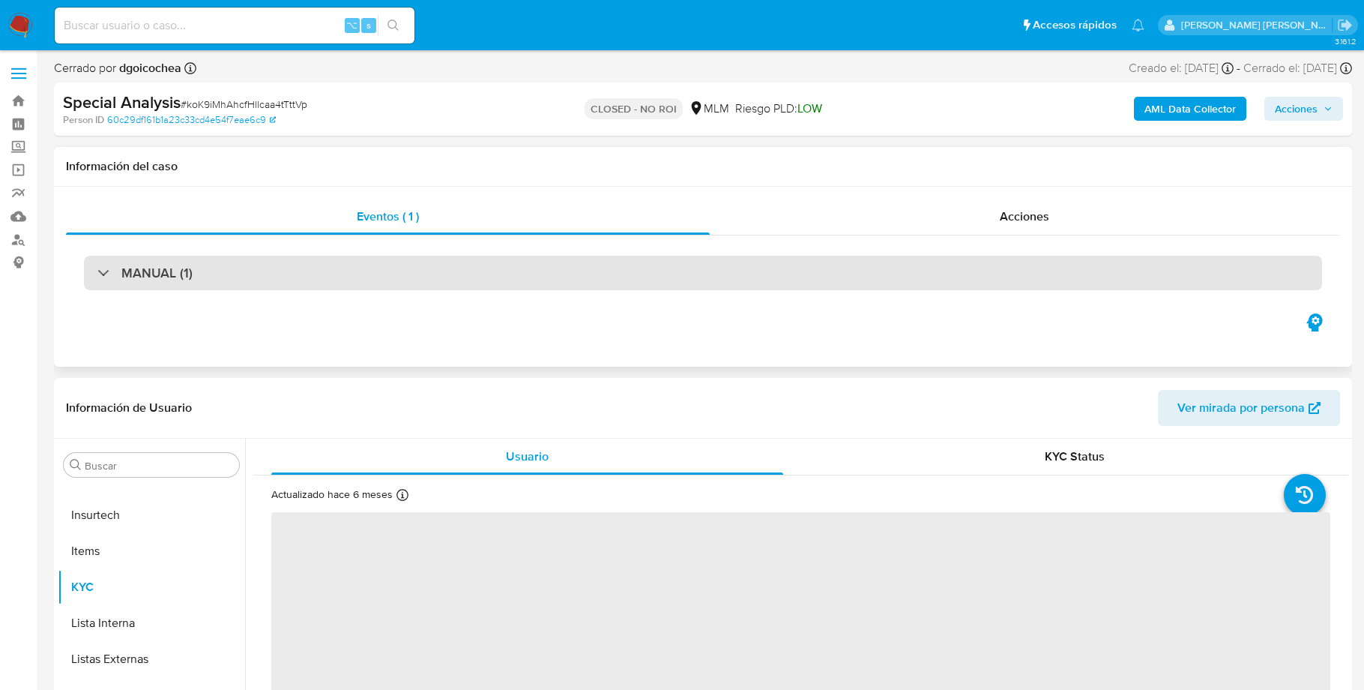
select select "10"
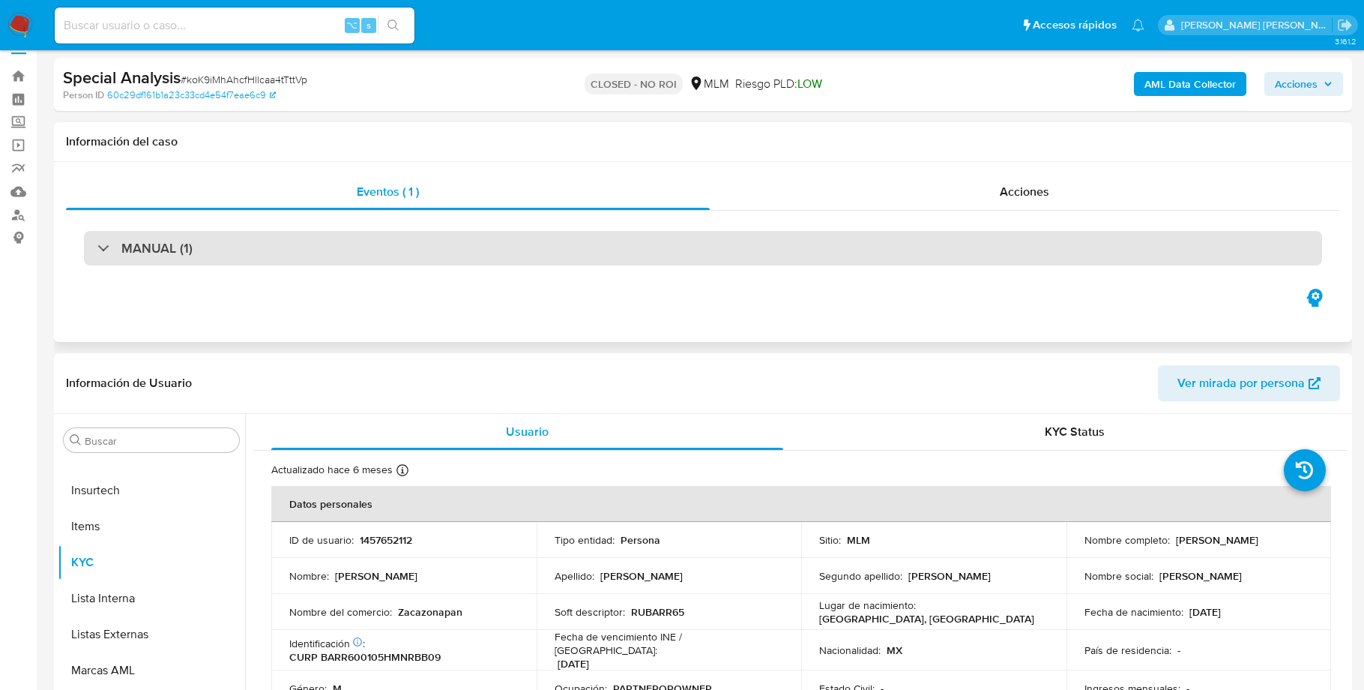
scroll to position [0, 0]
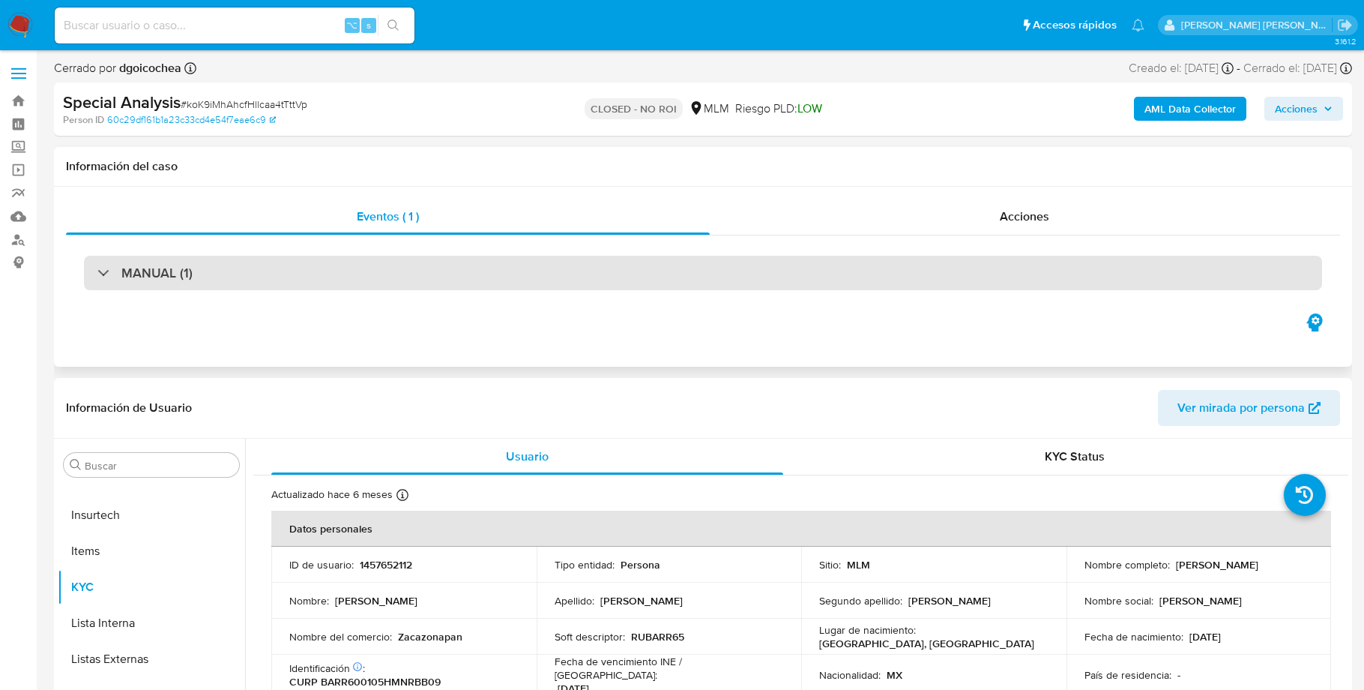
click at [97, 272] on div at bounding box center [97, 272] width 0 height 0
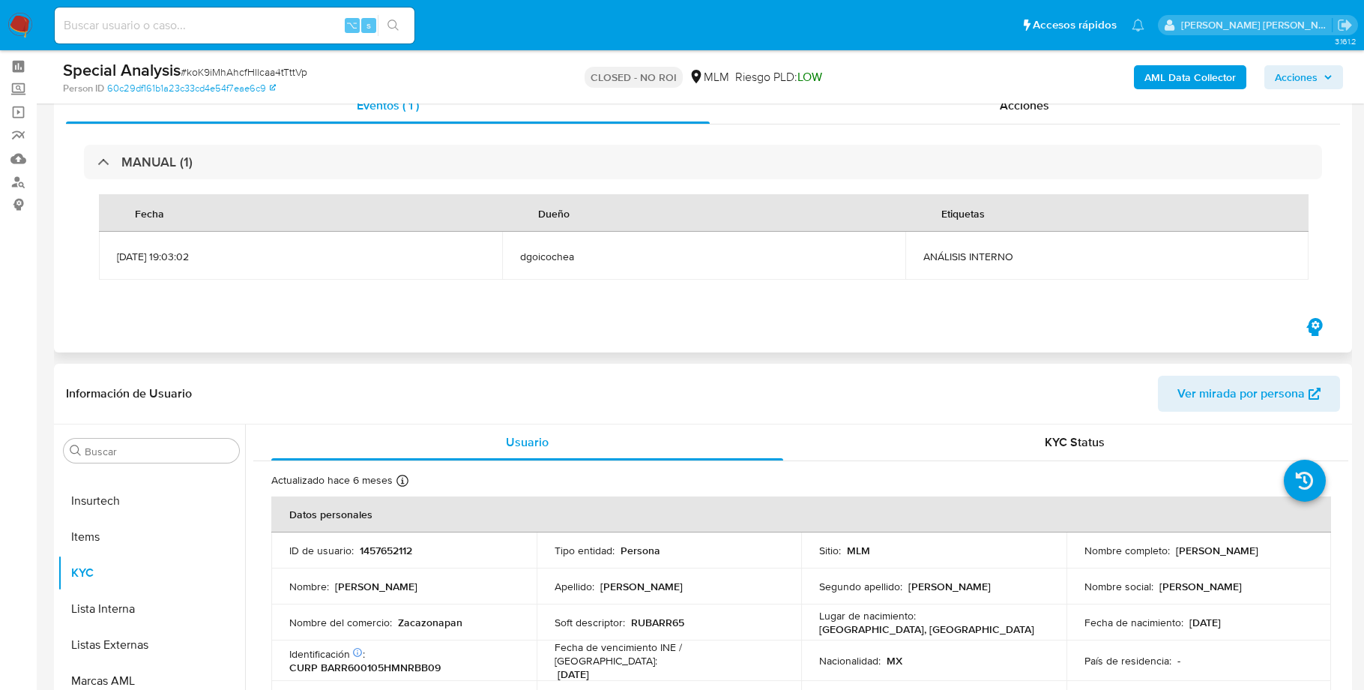
scroll to position [13, 0]
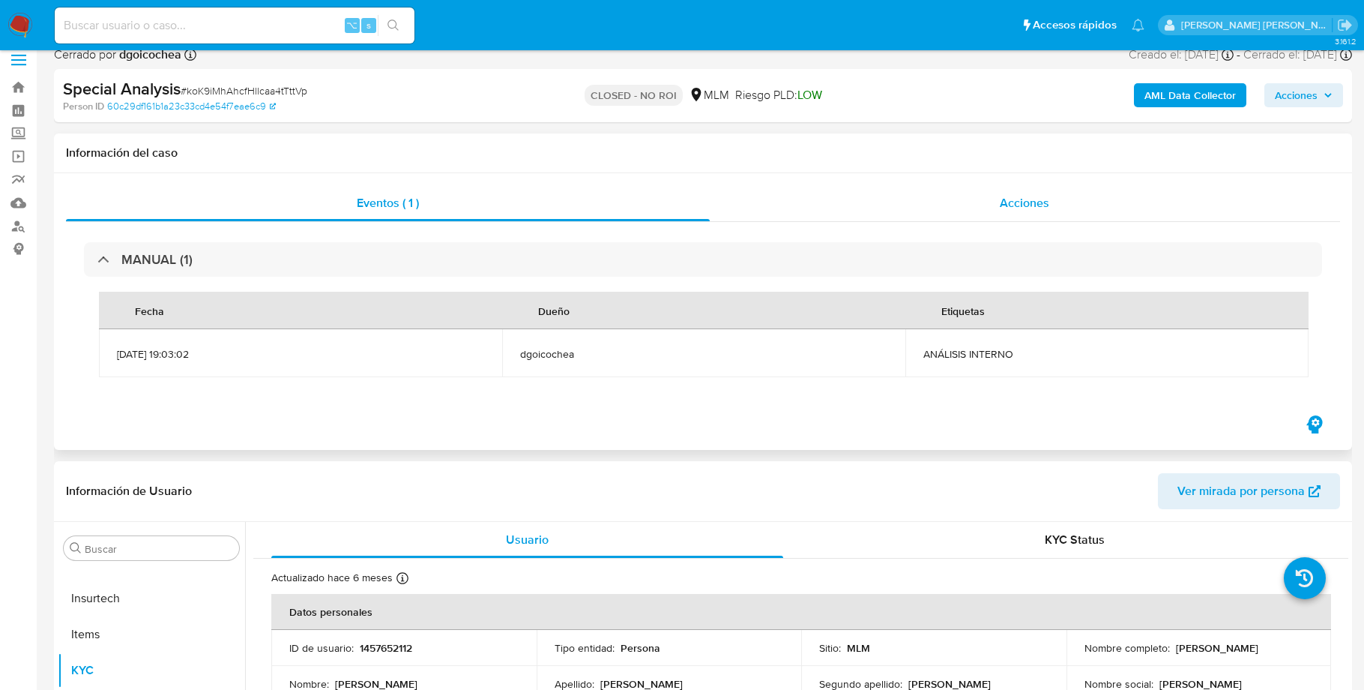
click at [1030, 198] on span "Acciones" at bounding box center [1024, 202] width 49 height 17
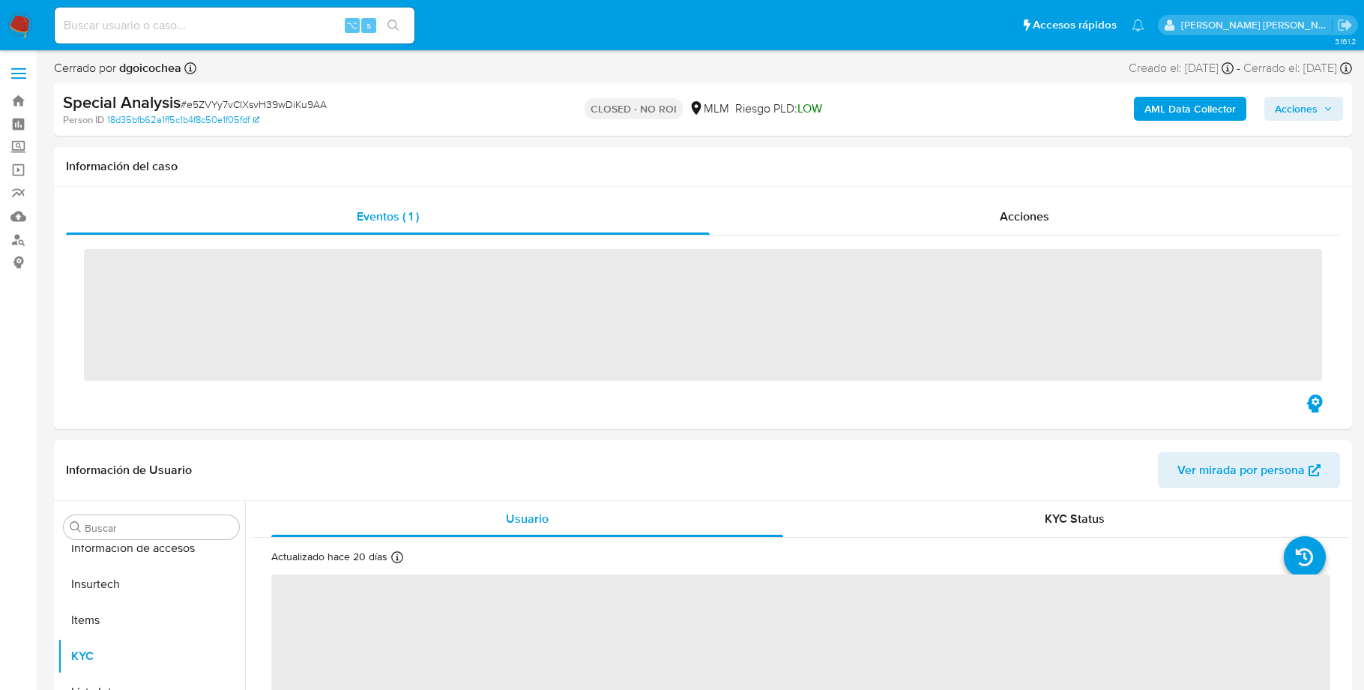
scroll to position [705, 0]
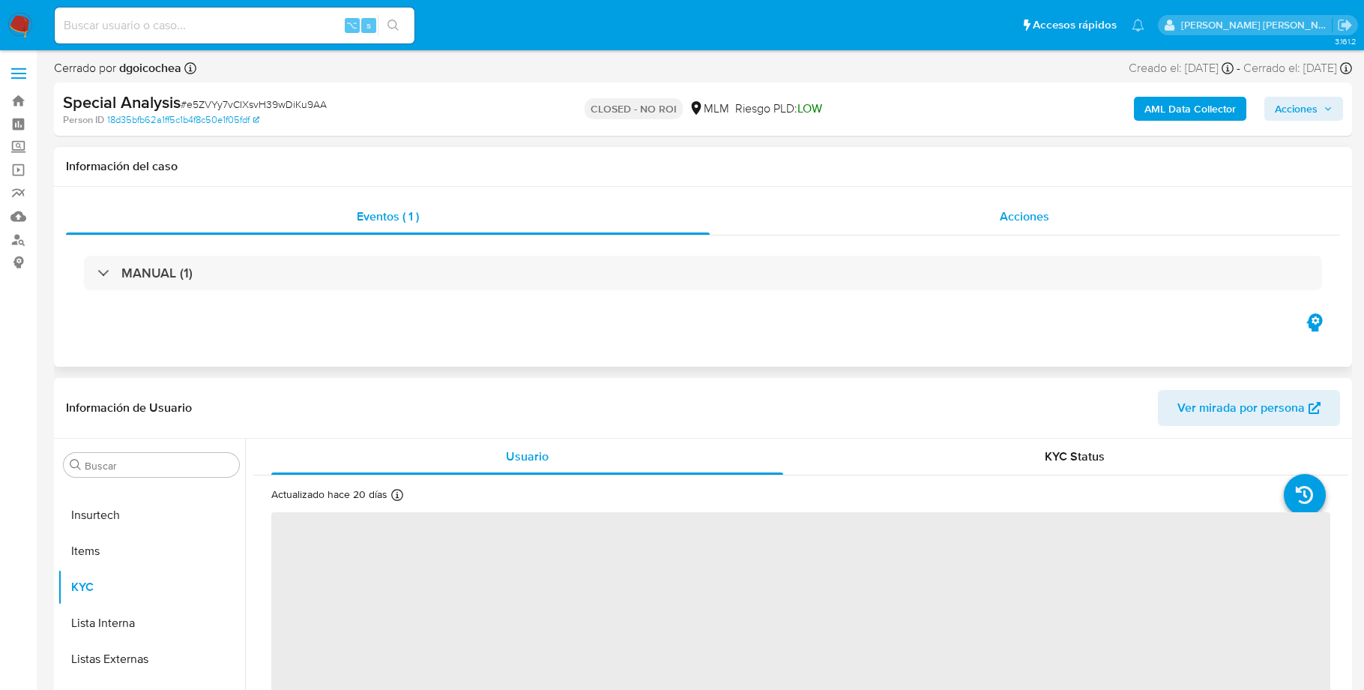
click at [1025, 208] on span "Acciones" at bounding box center [1024, 216] width 49 height 17
select select "10"
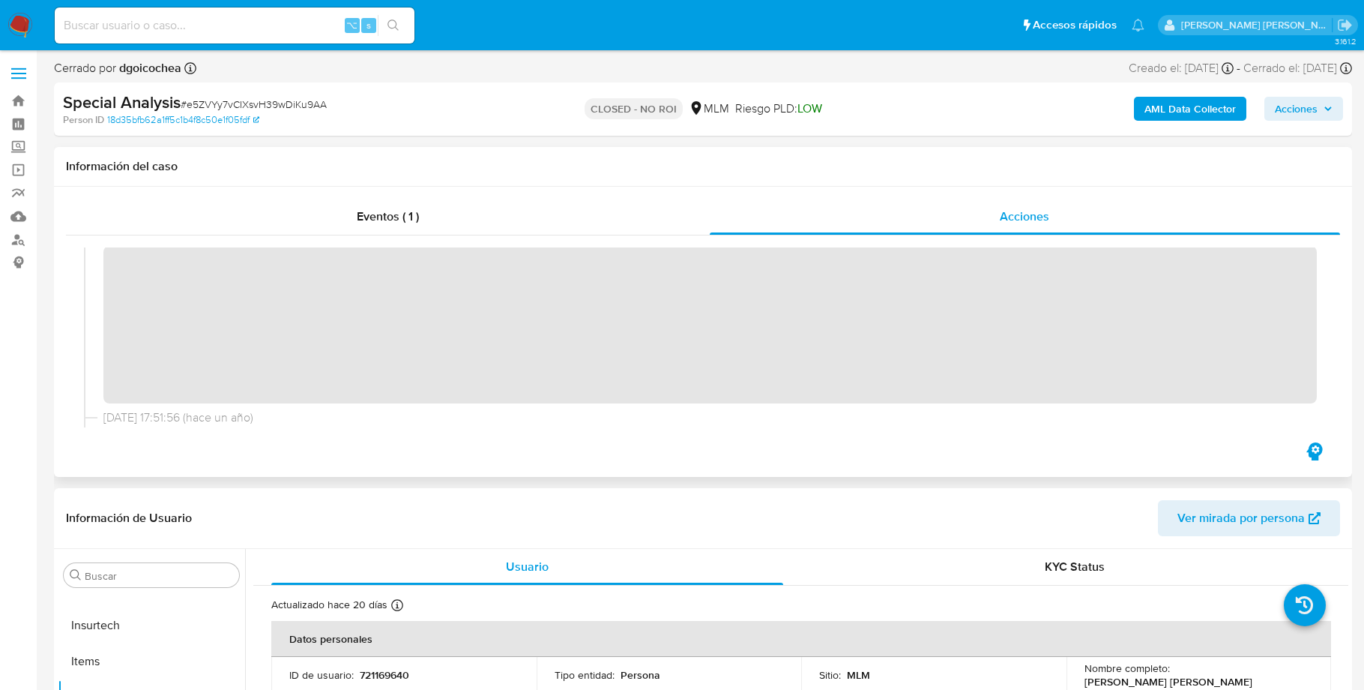
scroll to position [0, 0]
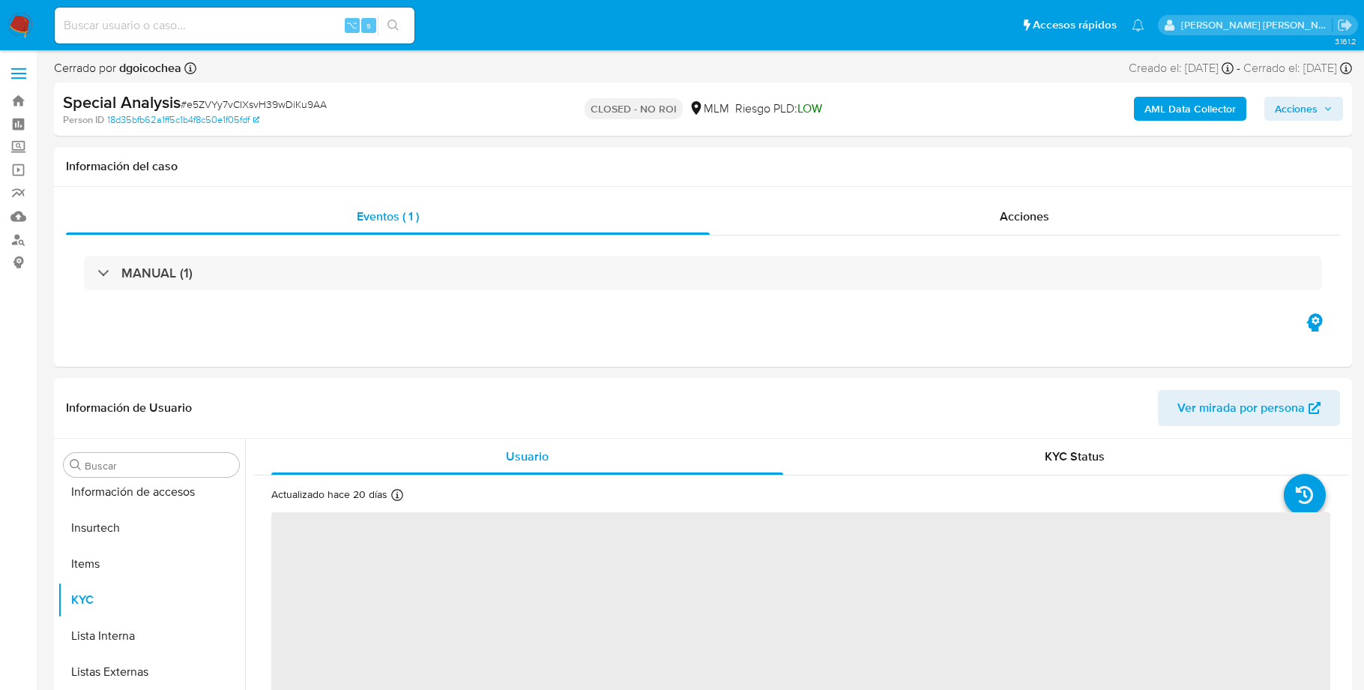
scroll to position [705, 0]
select select "10"
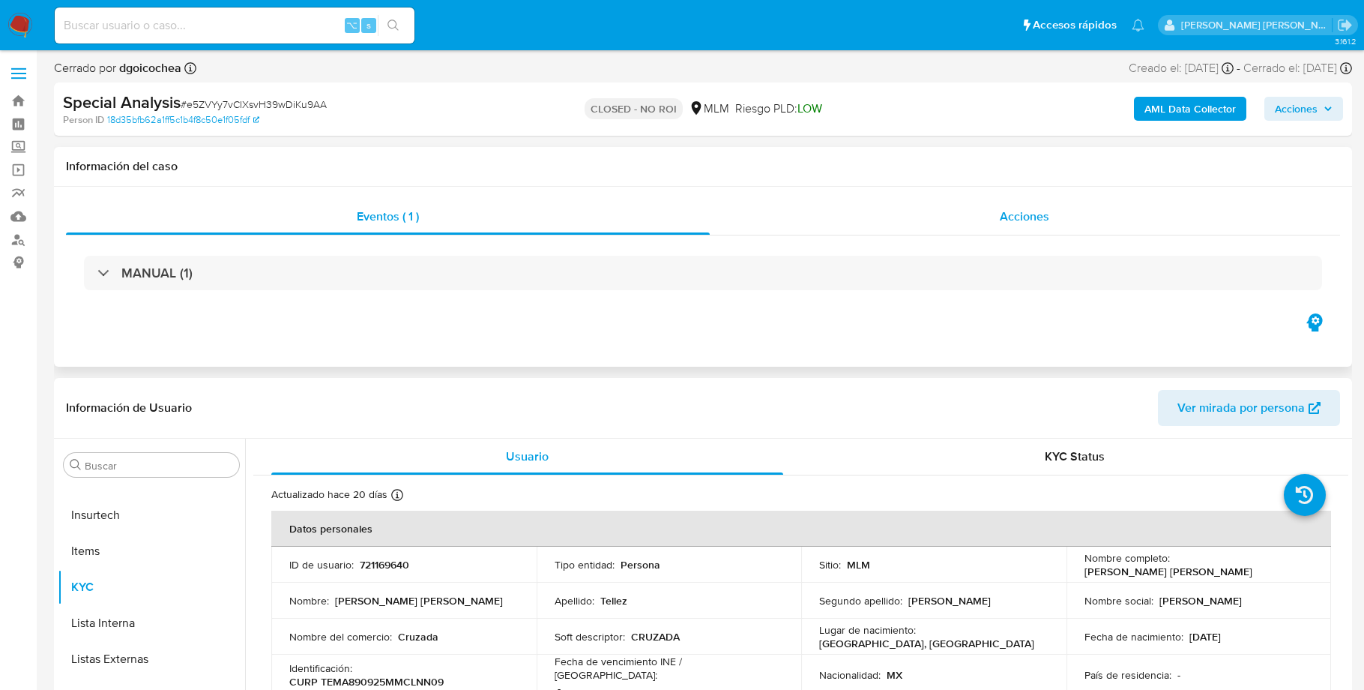
click at [1036, 210] on span "Acciones" at bounding box center [1024, 216] width 49 height 17
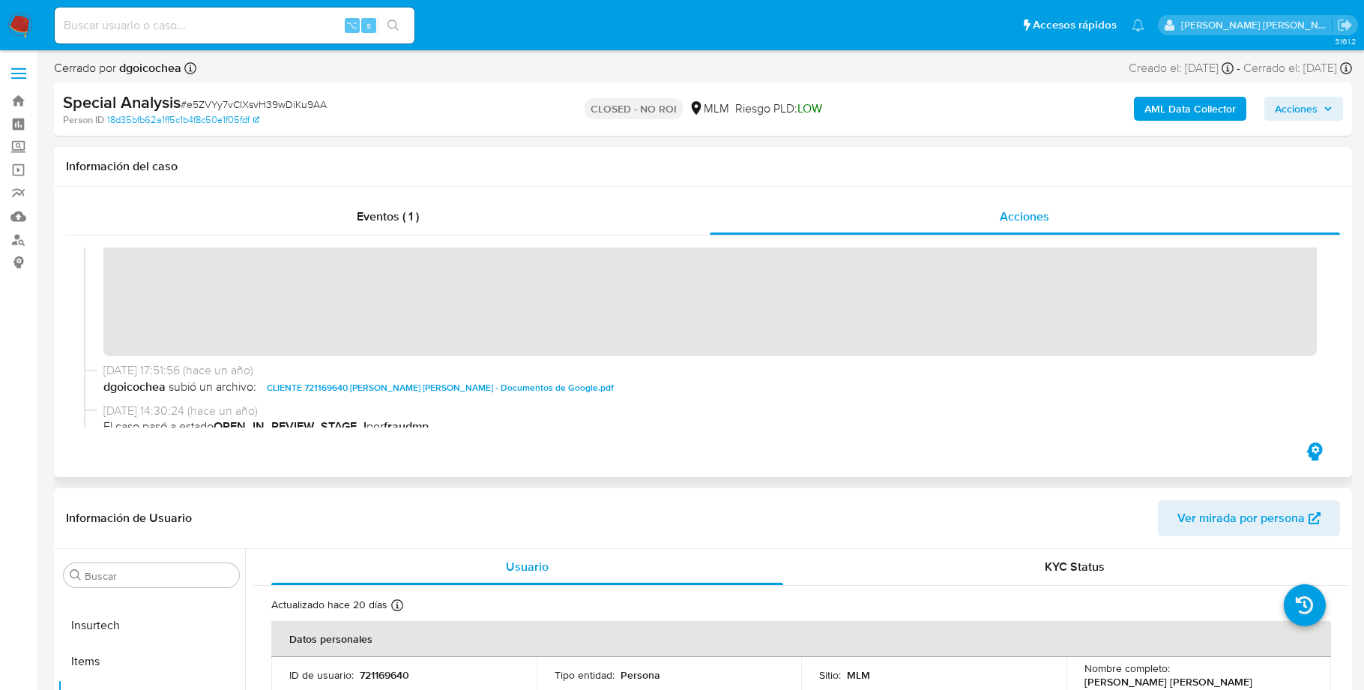
scroll to position [76, 0]
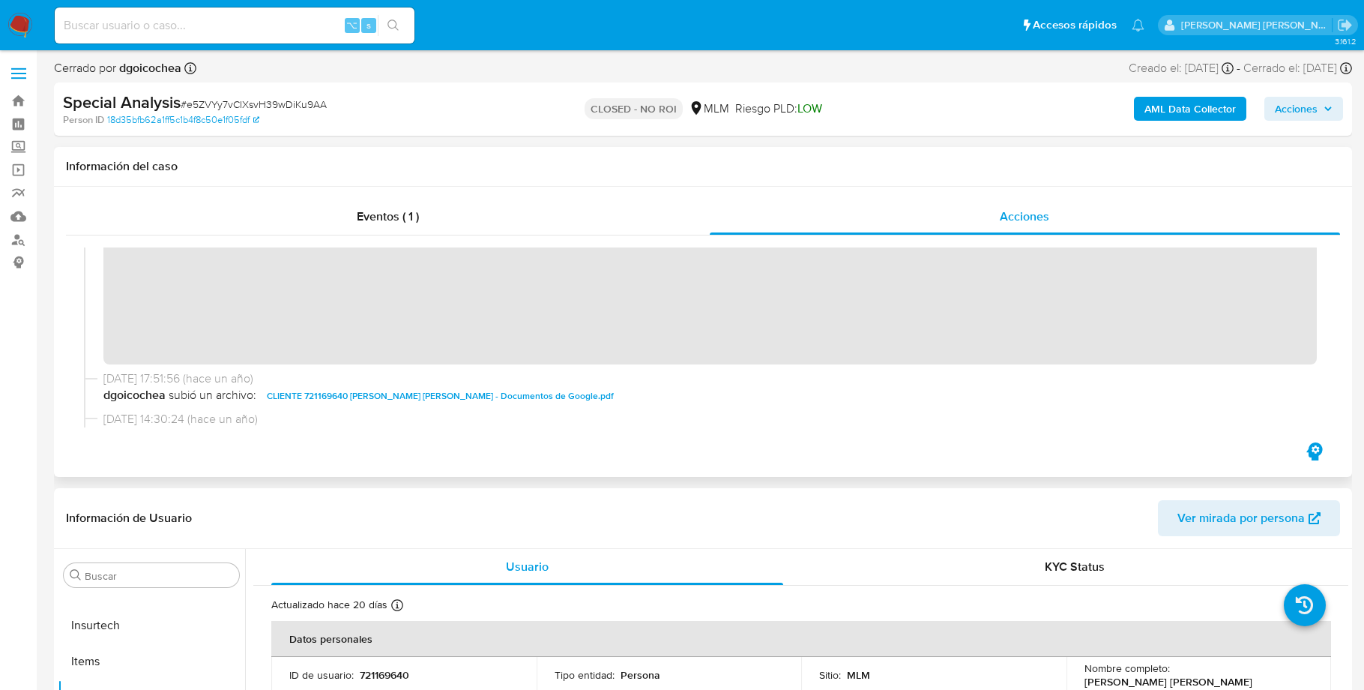
click at [507, 394] on span "CLIENTE 721169640 [PERSON_NAME] [PERSON_NAME] - Documentos de Google.pdf" at bounding box center [440, 396] width 347 height 18
